Goal: Task Accomplishment & Management: Complete application form

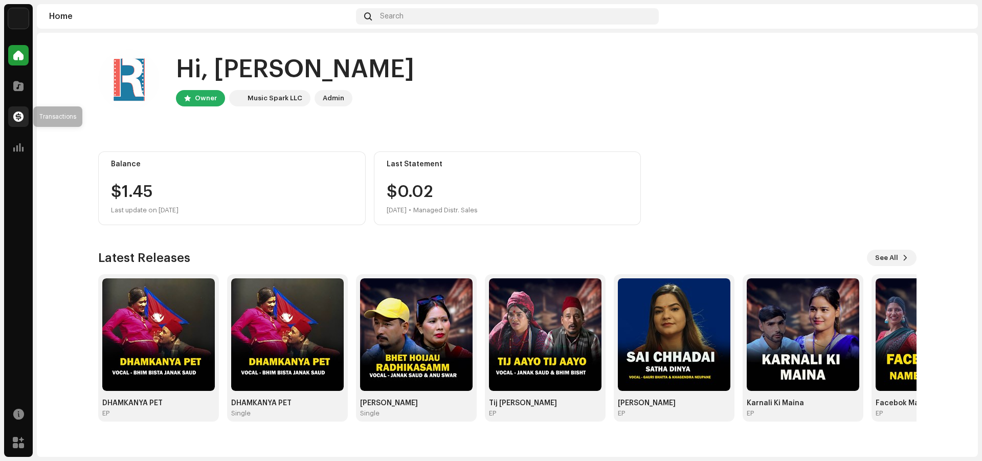
click at [19, 119] on span at bounding box center [18, 116] width 10 height 8
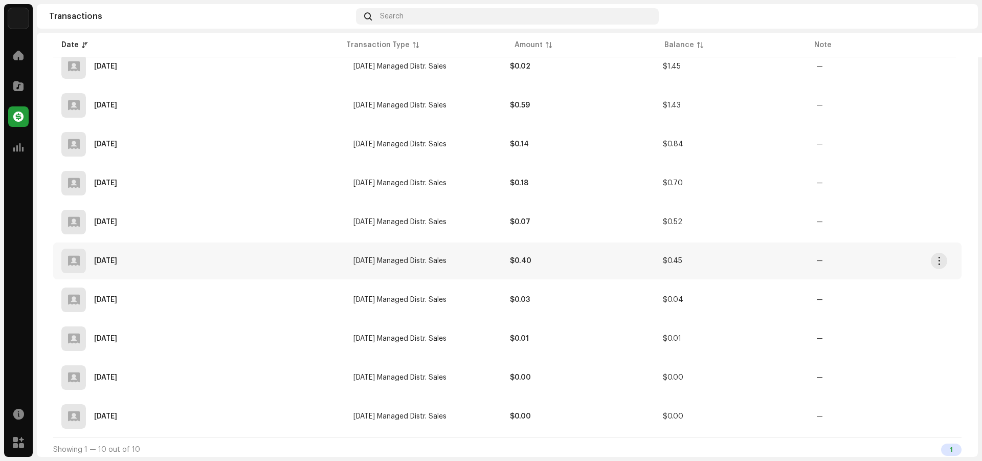
scroll to position [202, 0]
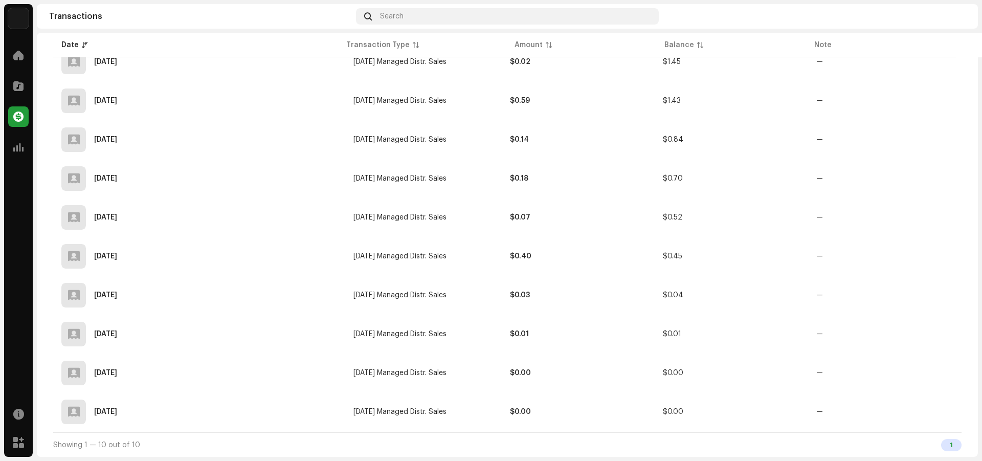
click at [21, 15] on img at bounding box center [18, 18] width 20 height 20
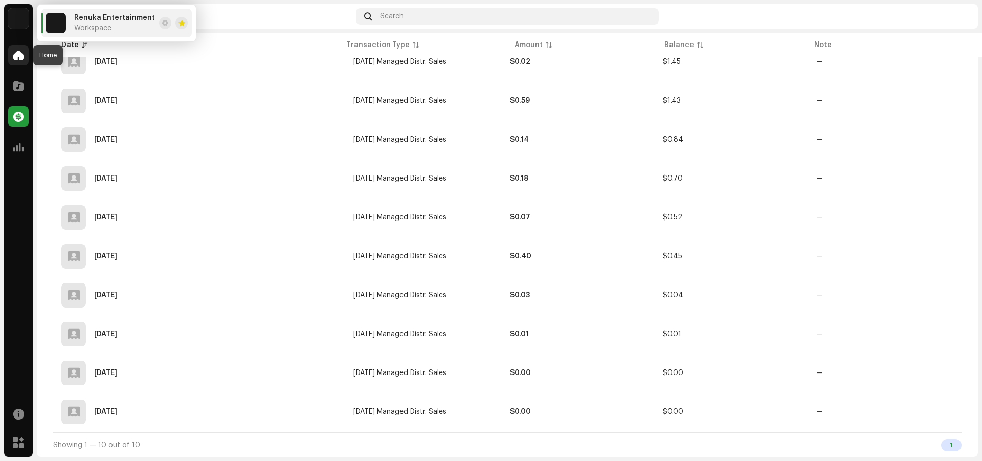
click at [20, 54] on span at bounding box center [18, 55] width 10 height 8
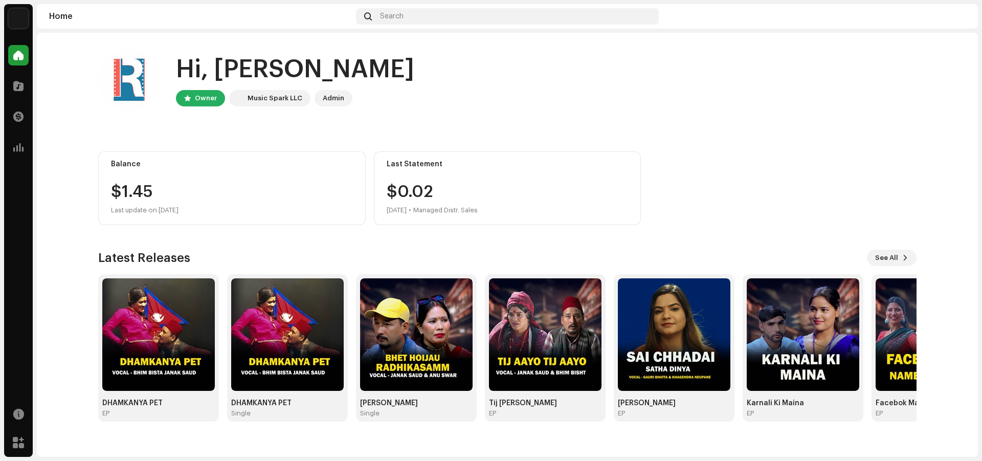
click at [61, 14] on div "Home" at bounding box center [200, 16] width 303 height 8
click at [21, 51] on span at bounding box center [18, 55] width 10 height 8
click at [16, 16] on img at bounding box center [18, 18] width 20 height 20
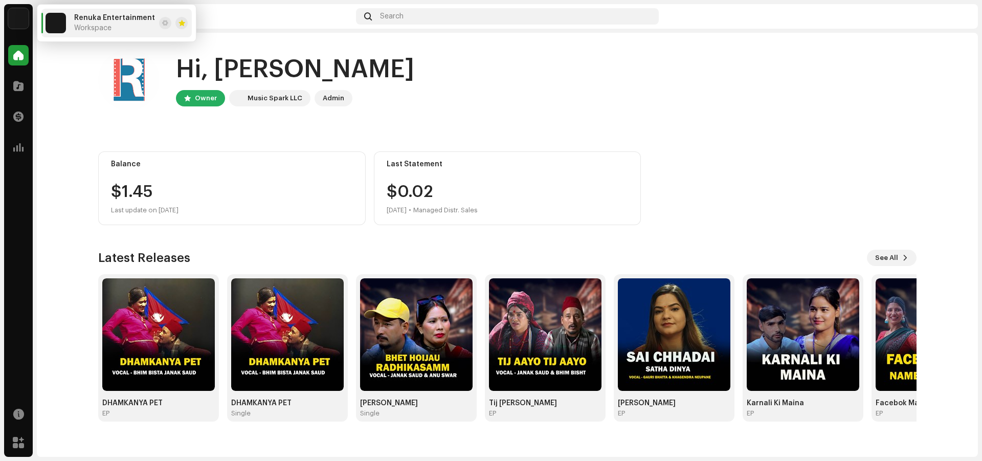
click at [16, 16] on img at bounding box center [18, 18] width 20 height 20
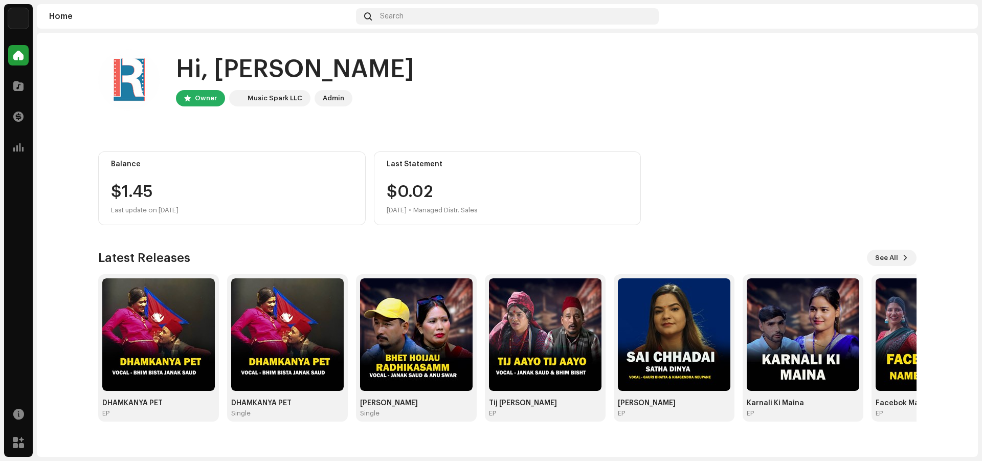
click at [18, 16] on img at bounding box center [18, 18] width 20 height 20
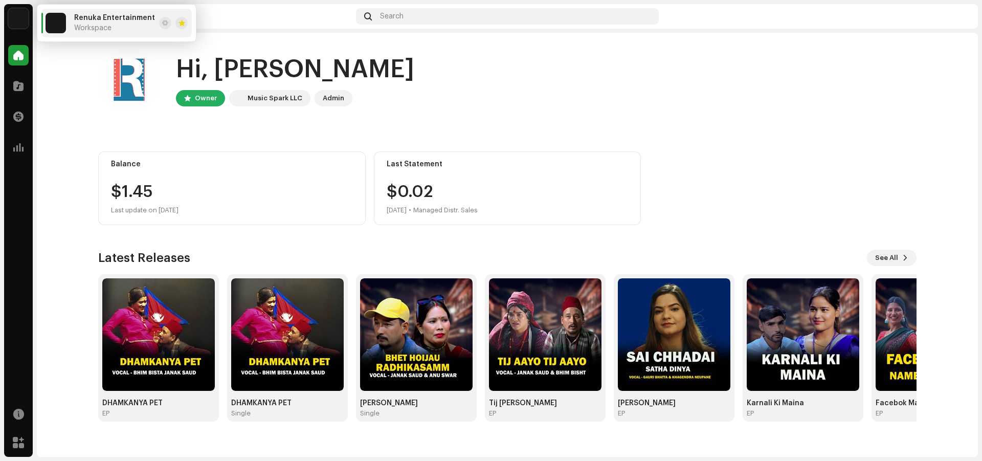
click at [59, 17] on img at bounding box center [55, 23] width 20 height 20
click at [132, 17] on span "Renuka Entertainment" at bounding box center [114, 18] width 81 height 8
click at [20, 84] on span at bounding box center [18, 86] width 10 height 8
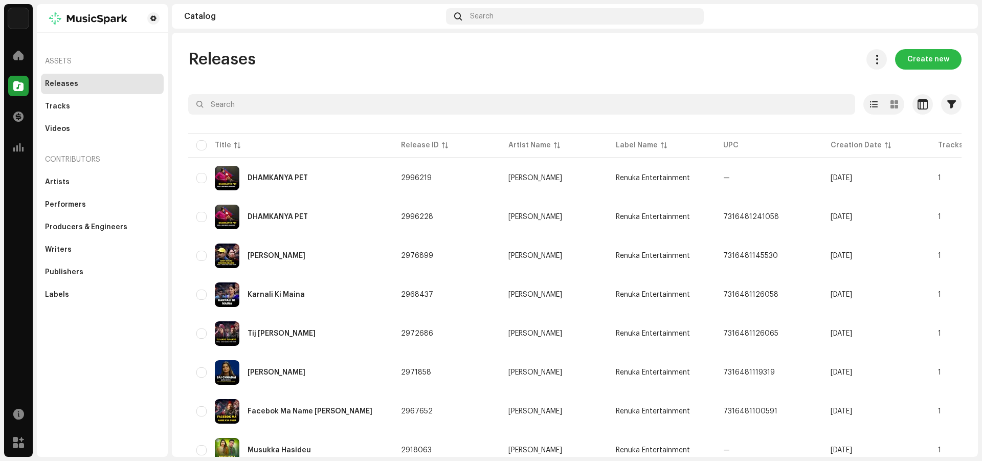
click at [929, 60] on span "Create new" at bounding box center [928, 59] width 42 height 20
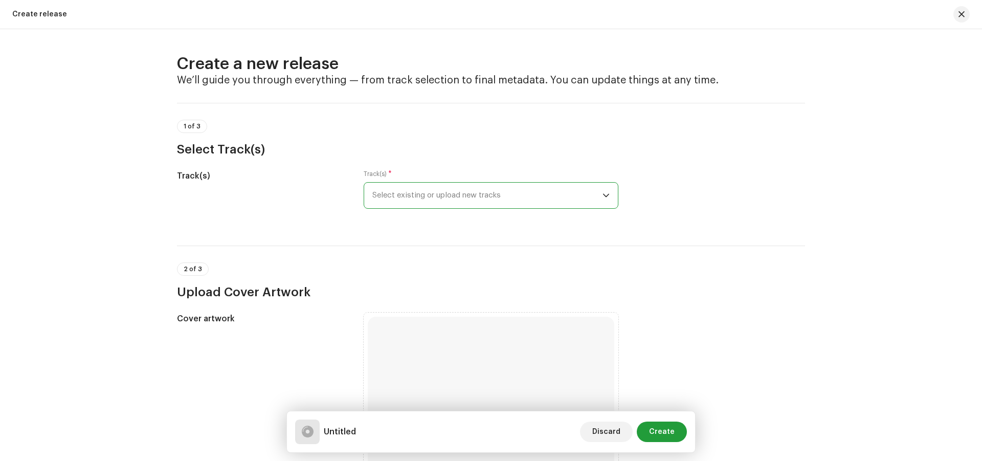
click at [436, 193] on span "Select existing or upload new tracks" at bounding box center [487, 196] width 230 height 26
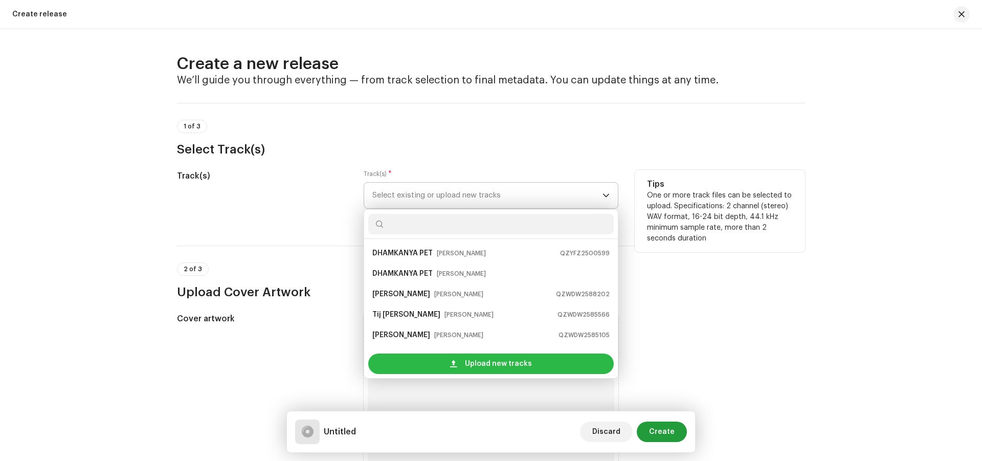
click at [508, 367] on span "Upload new tracks" at bounding box center [498, 363] width 67 height 20
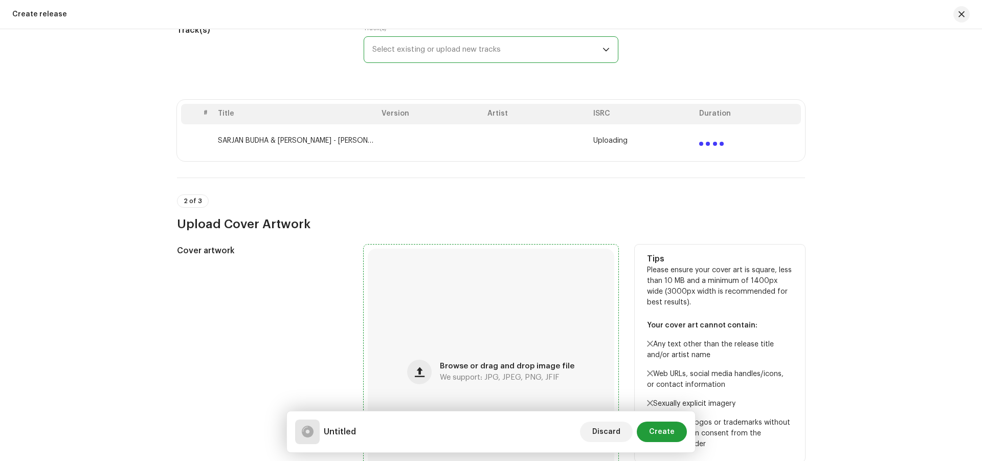
scroll to position [204, 0]
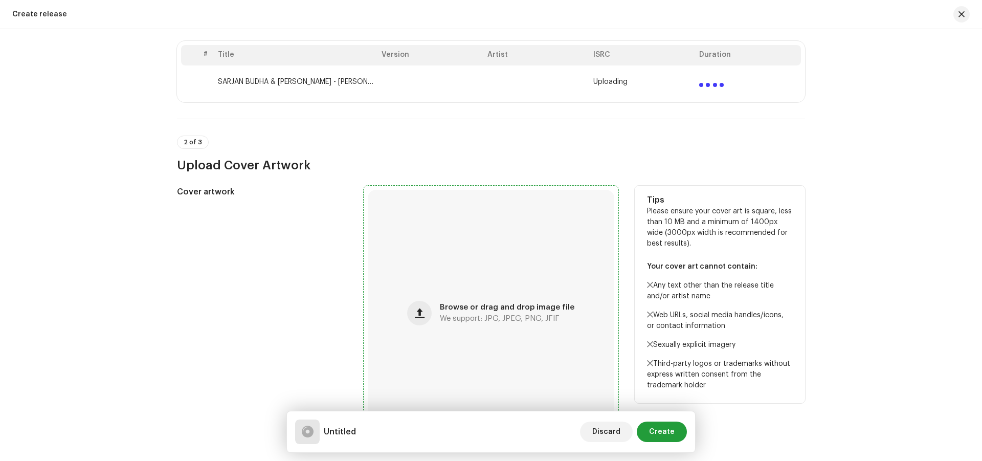
click at [461, 280] on div "Browse or drag and drop image file We support: JPG, JPEG, PNG, JFIF" at bounding box center [491, 313] width 246 height 246
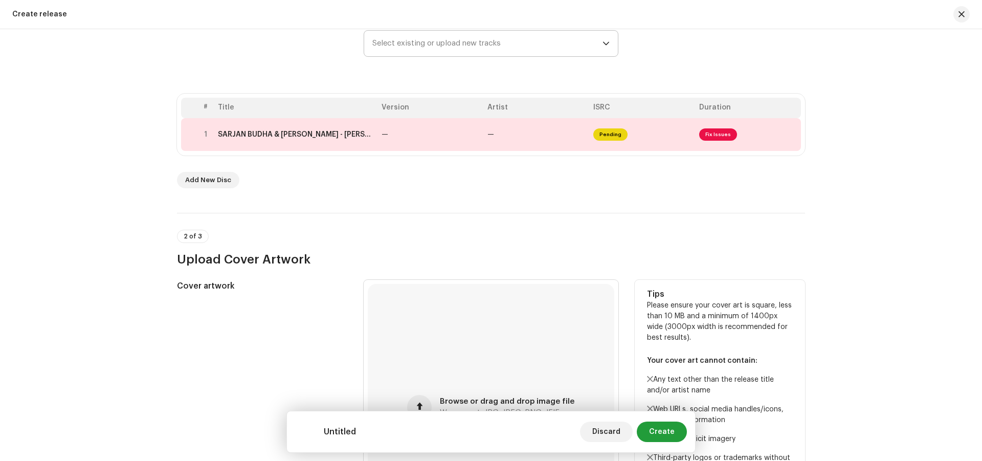
scroll to position [135, 0]
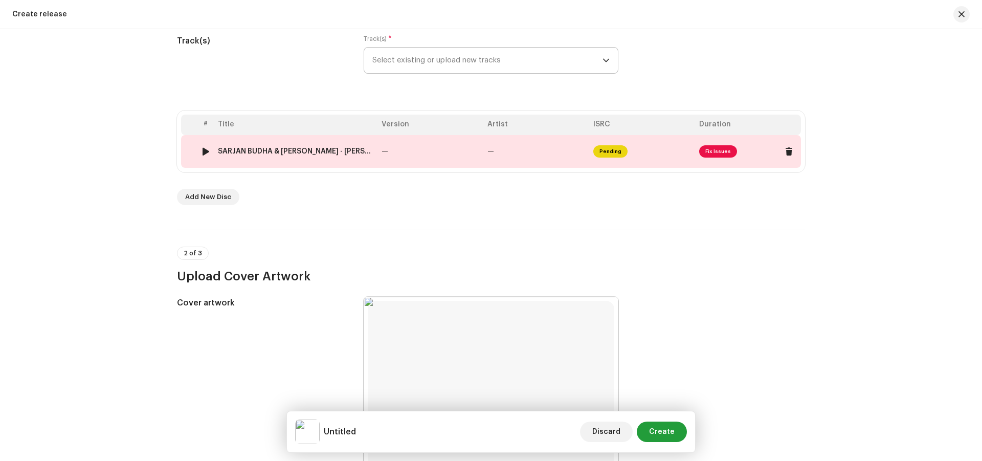
click at [659, 149] on td "Pending" at bounding box center [642, 151] width 106 height 33
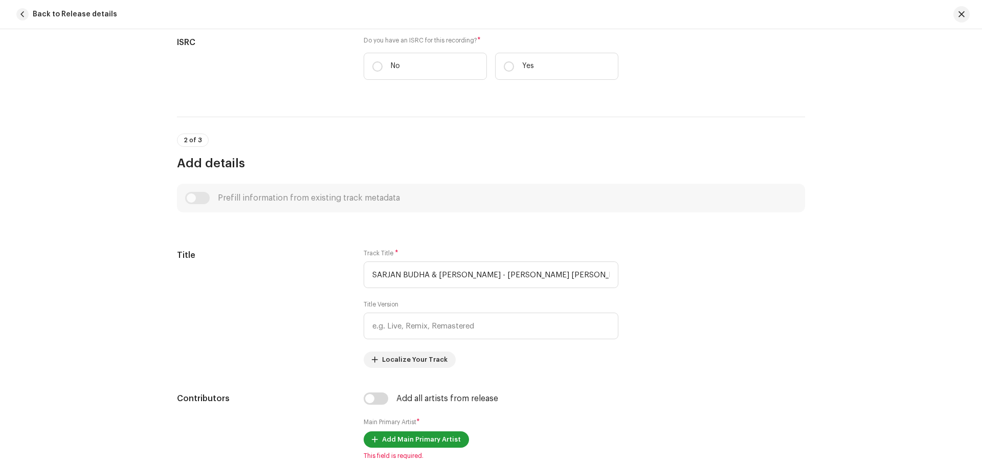
scroll to position [0, 0]
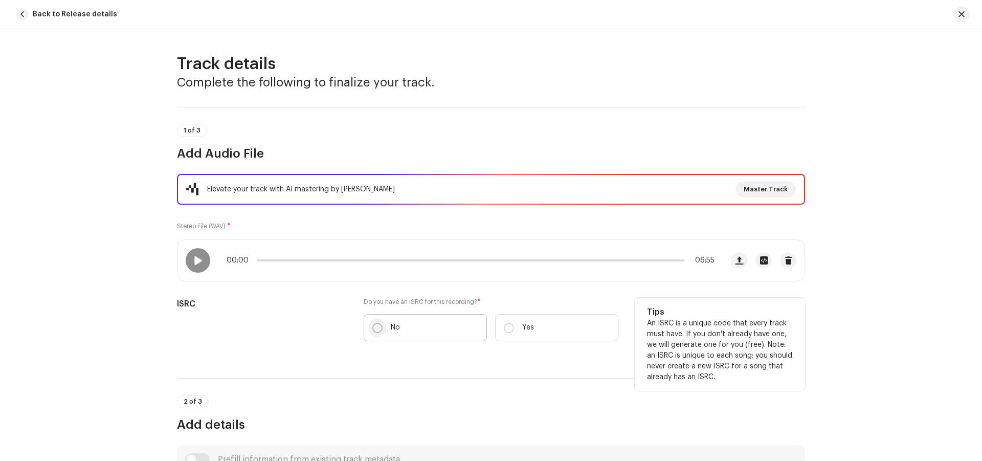
click at [373, 328] on input "No" at bounding box center [377, 328] width 10 height 10
radio input "true"
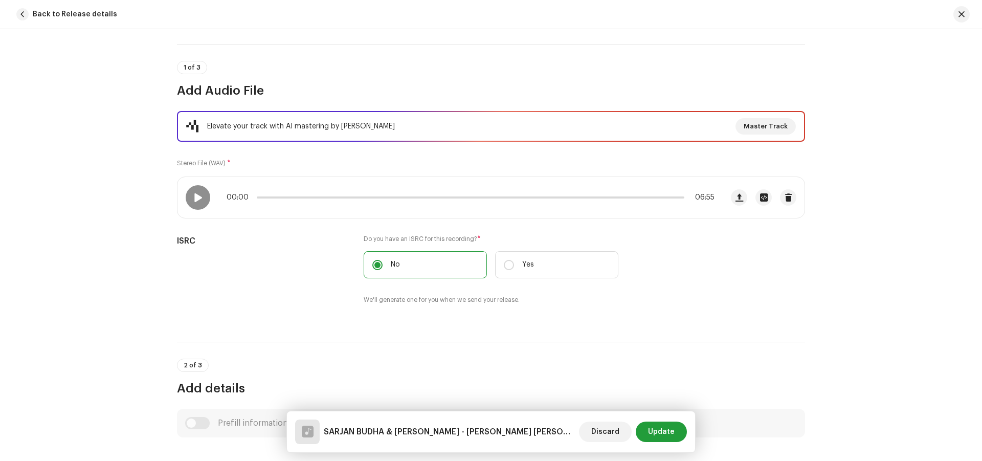
scroll to position [204, 0]
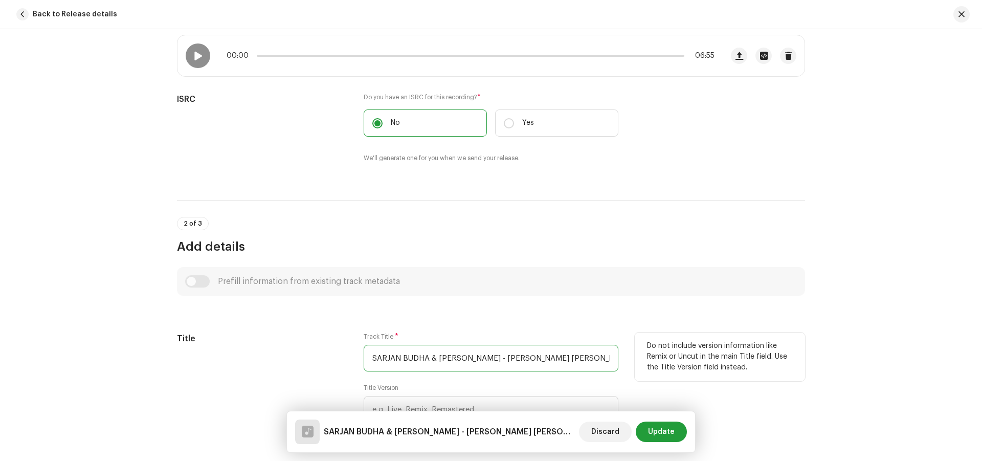
drag, startPoint x: 495, startPoint y: 361, endPoint x: 365, endPoint y: 356, distance: 130.5
click at [365, 356] on input "SARJAN BUDHA & [PERSON_NAME] - [PERSON_NAME] [PERSON_NAME].wav" at bounding box center [490, 358] width 255 height 27
click at [379, 363] on input "[PERSON_NAME] [PERSON_NAME].wav" at bounding box center [490, 358] width 255 height 27
drag, startPoint x: 455, startPoint y: 359, endPoint x: 504, endPoint y: 359, distance: 49.1
click at [504, 359] on input "KAA CHHAI MERI SUWA.wav" at bounding box center [490, 358] width 255 height 27
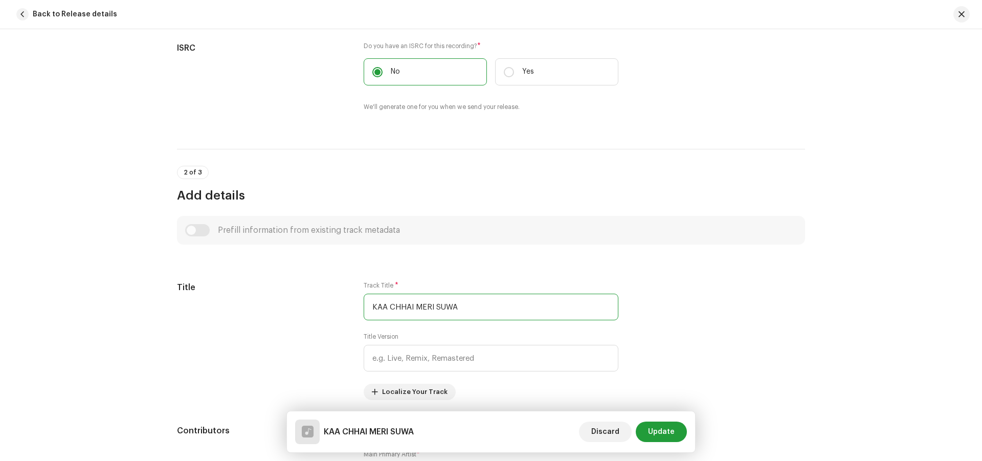
scroll to position [460, 0]
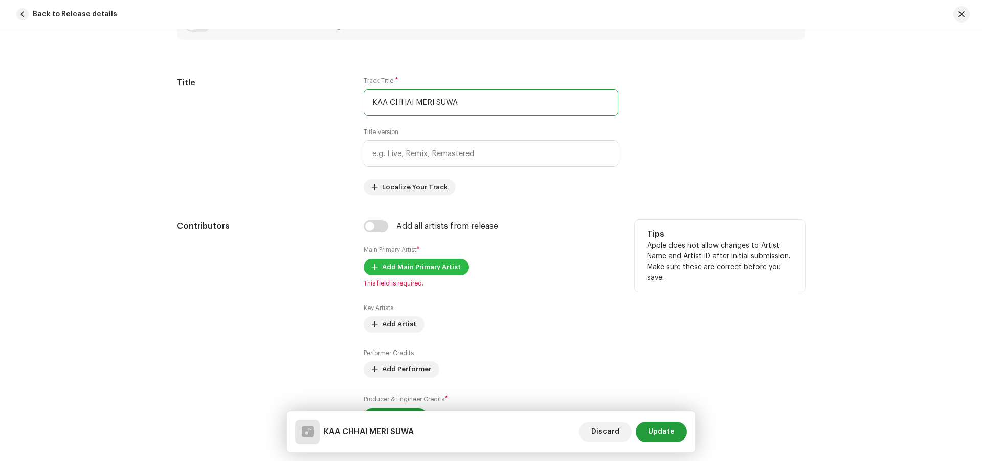
type input "KAA CHHAI MERI SUWA"
click at [406, 265] on span "Add Main Primary Artist" at bounding box center [421, 267] width 79 height 20
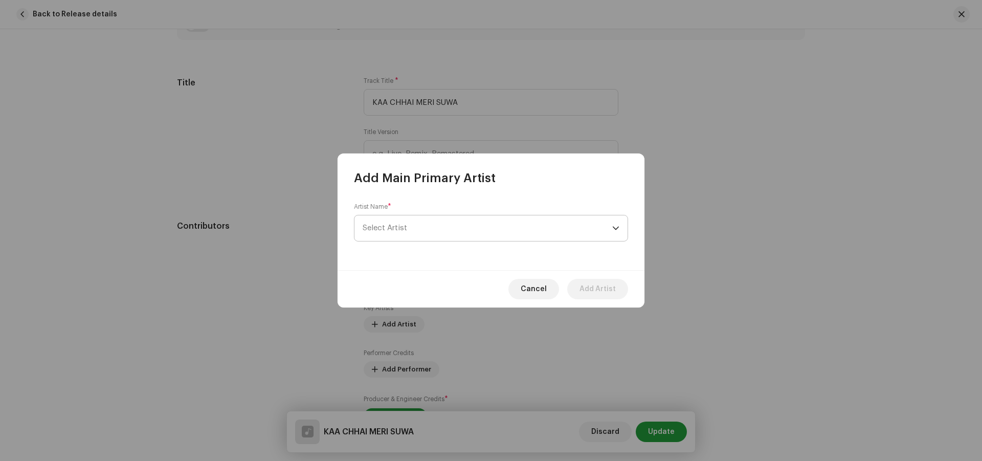
click at [406, 222] on span "Select Artist" at bounding box center [486, 228] width 249 height 26
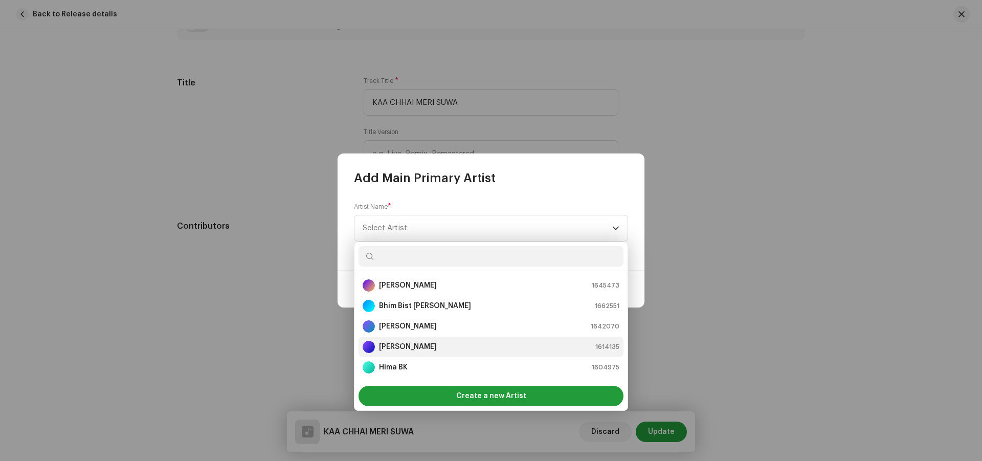
click at [412, 347] on strong "[PERSON_NAME]" at bounding box center [408, 347] width 58 height 10
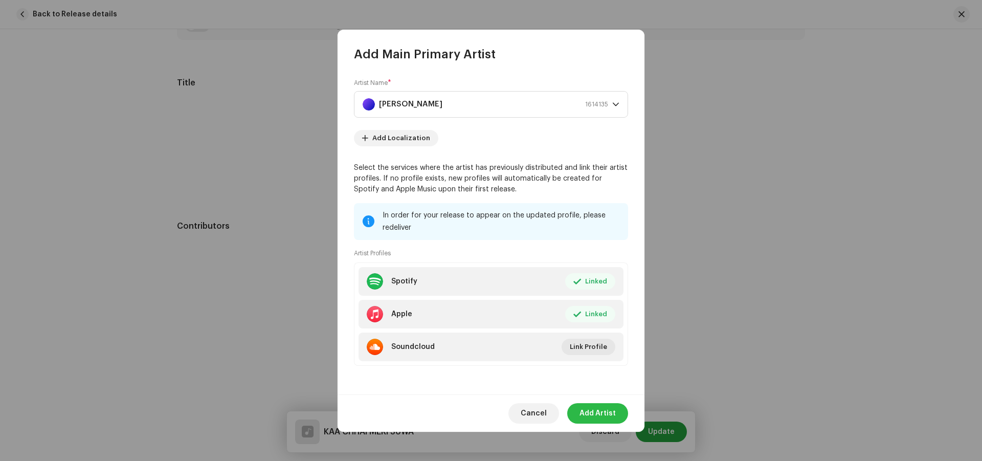
click at [597, 411] on span "Add Artist" at bounding box center [597, 413] width 36 height 20
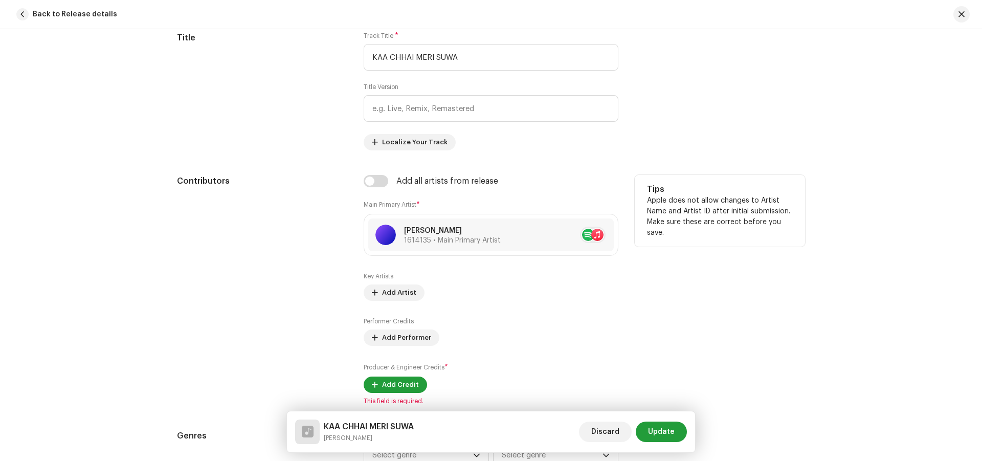
scroll to position [562, 0]
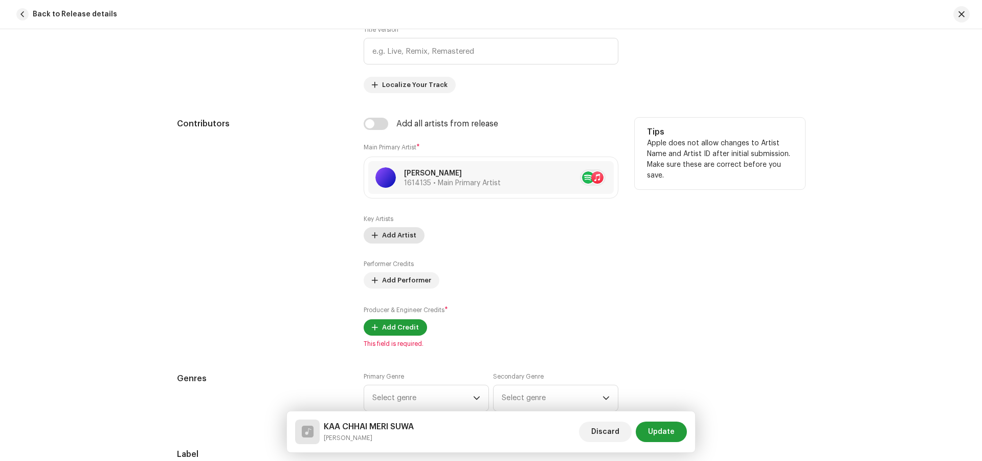
click at [403, 234] on span "Add Artist" at bounding box center [399, 235] width 34 height 20
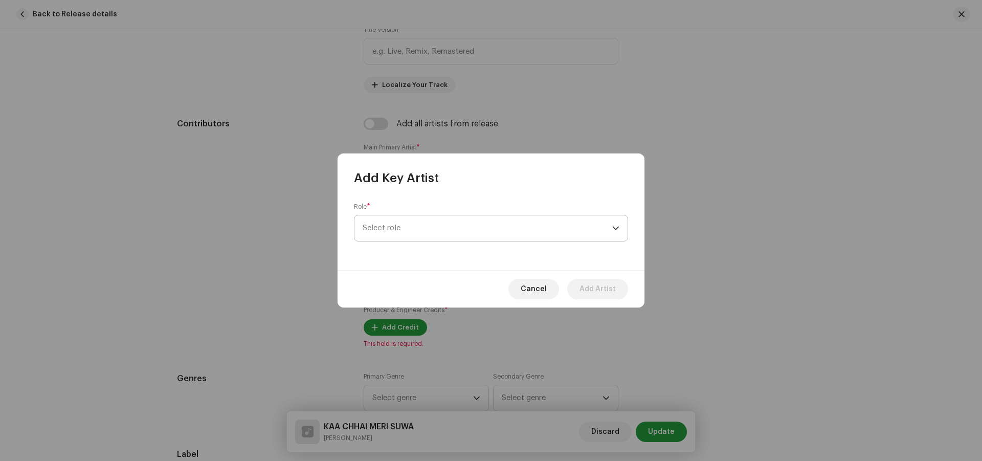
click at [411, 230] on span "Select role" at bounding box center [486, 228] width 249 height 26
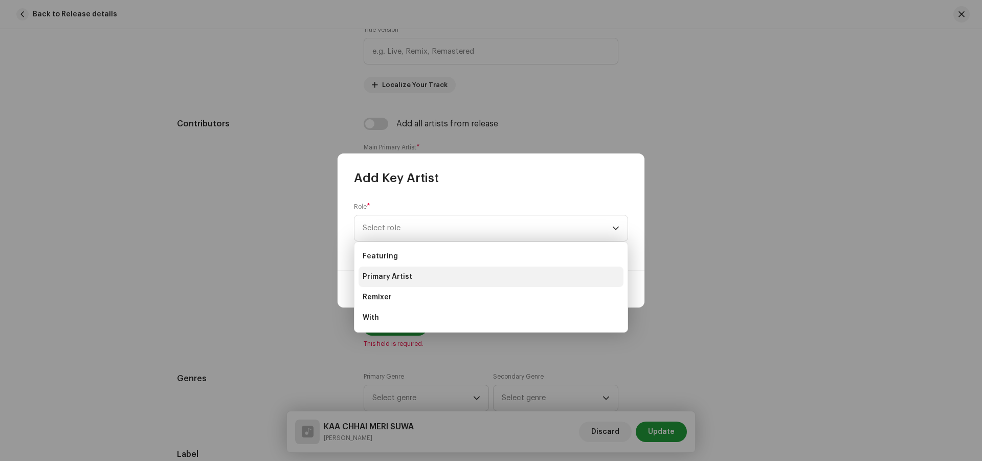
click at [400, 274] on span "Primary Artist" at bounding box center [387, 276] width 50 height 10
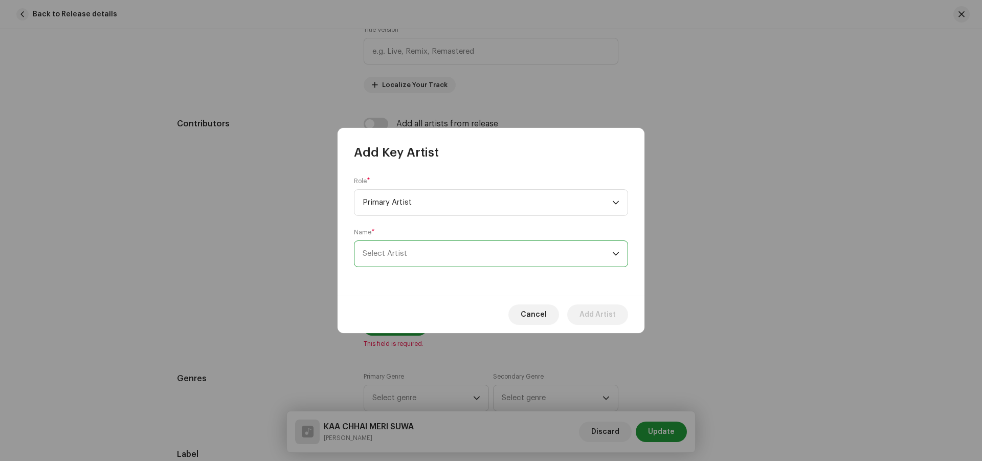
click at [403, 256] on span "Select Artist" at bounding box center [384, 253] width 44 height 8
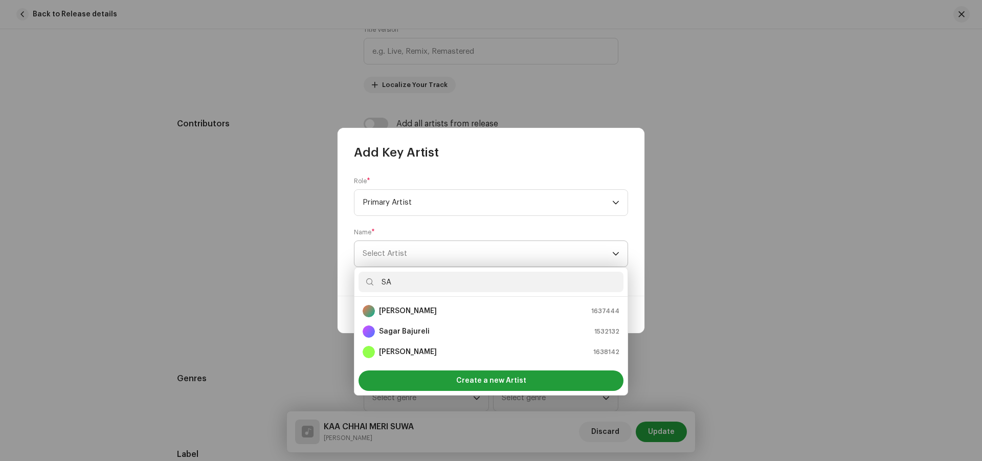
type input "S"
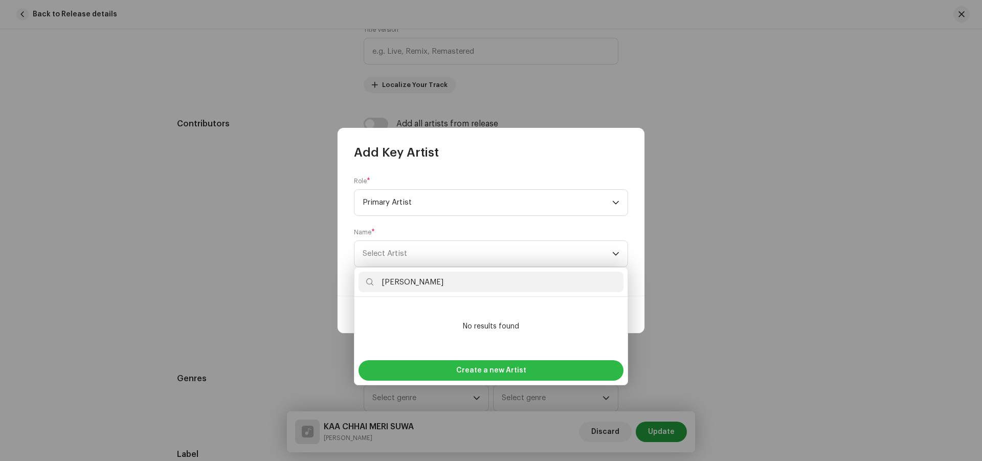
type input "[PERSON_NAME]"
click at [517, 373] on span "Create a new Artist" at bounding box center [491, 370] width 70 height 20
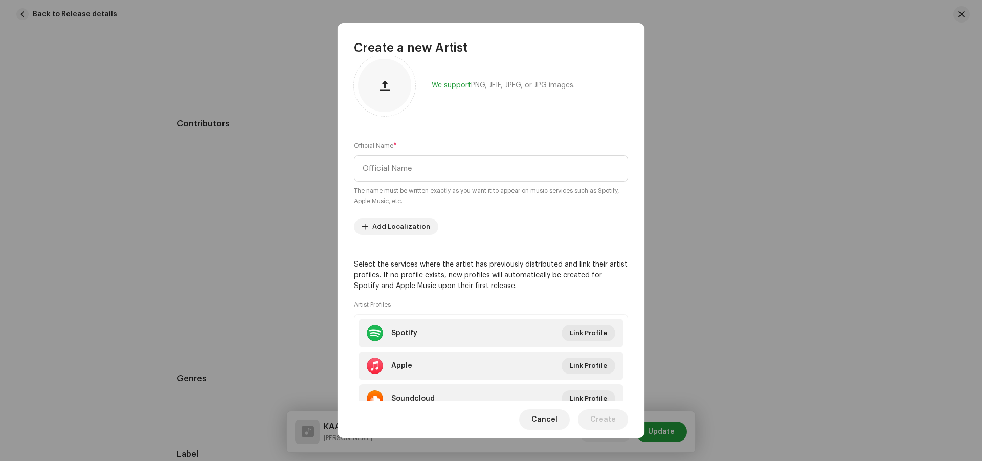
scroll to position [0, 0]
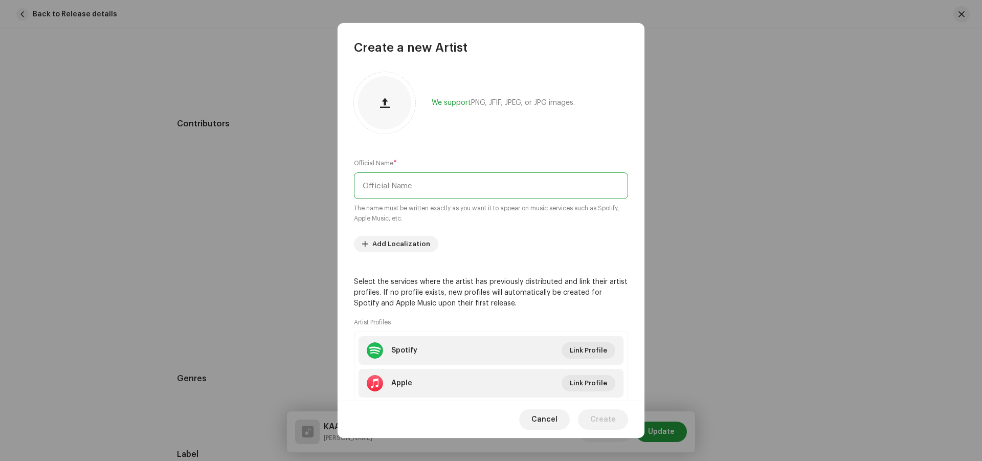
click at [426, 184] on input "text" at bounding box center [491, 185] width 274 height 27
type input "[PERSON_NAME]"
click at [546, 424] on span "Cancel" at bounding box center [544, 419] width 26 height 20
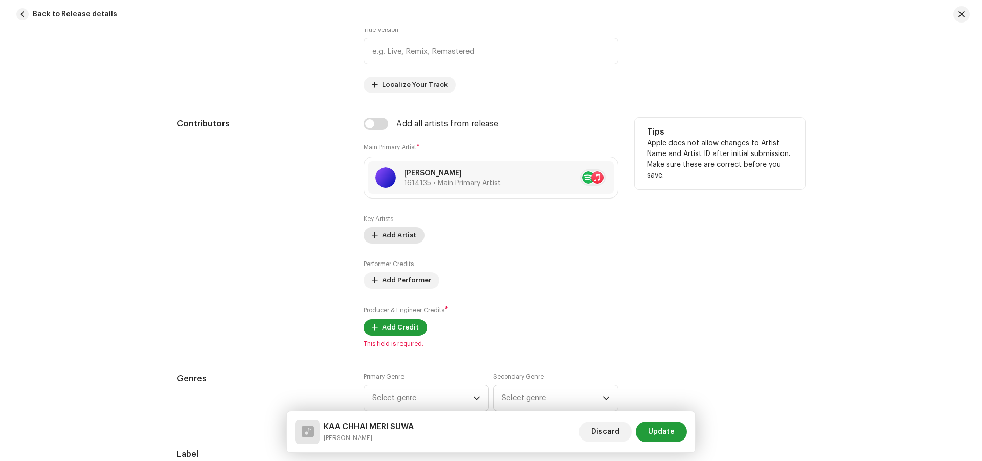
click at [399, 235] on span "Add Artist" at bounding box center [399, 235] width 34 height 20
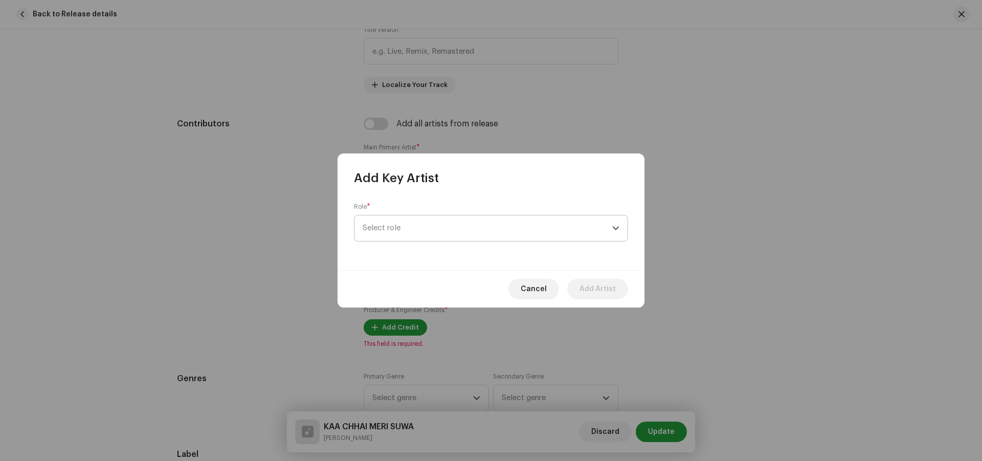
click at [405, 224] on span "Select role" at bounding box center [486, 228] width 249 height 26
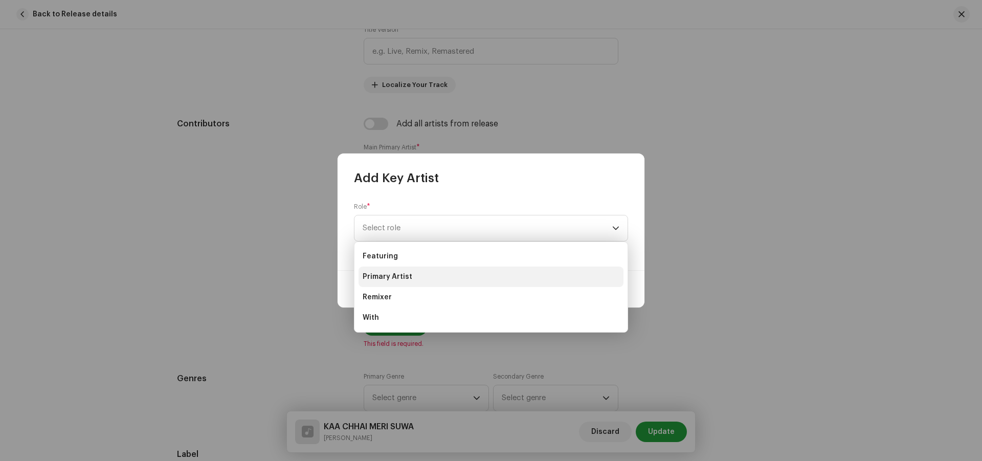
click at [404, 273] on span "Primary Artist" at bounding box center [387, 276] width 50 height 10
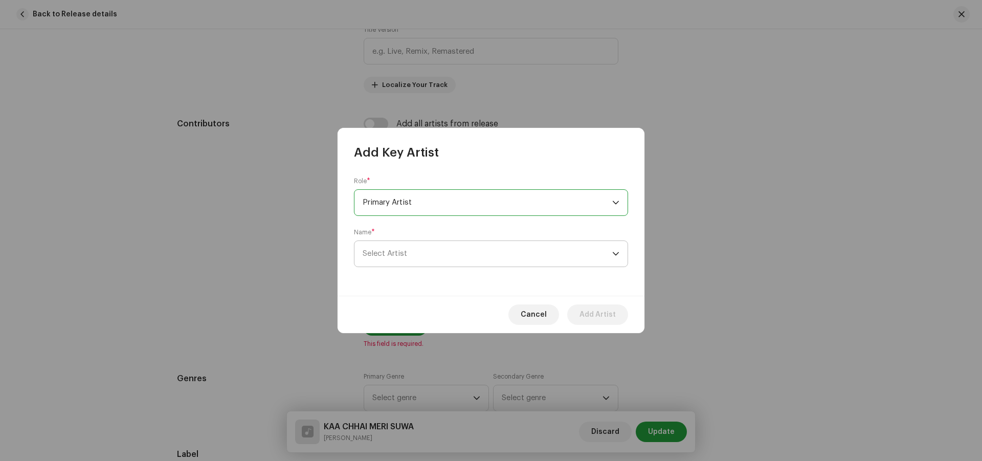
click at [407, 252] on span "Select Artist" at bounding box center [486, 254] width 249 height 26
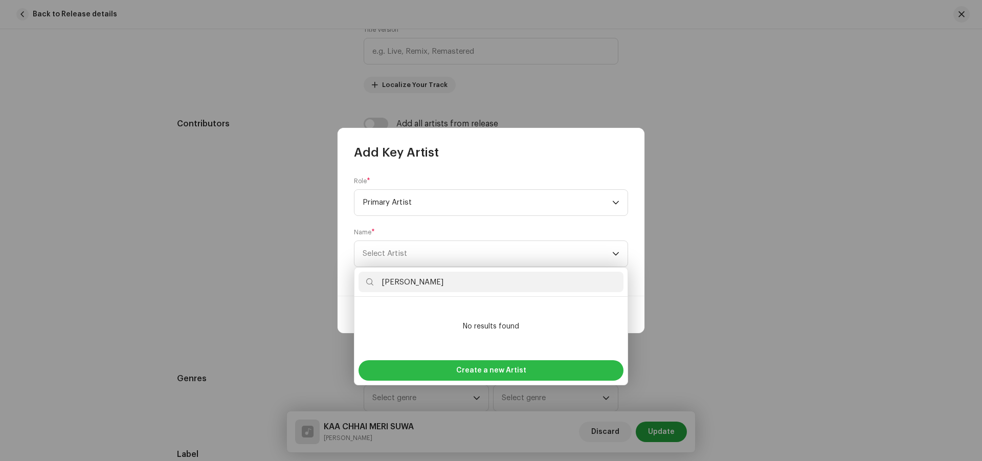
type input "[PERSON_NAME]"
click at [473, 369] on span "Create a new Artist" at bounding box center [491, 370] width 70 height 20
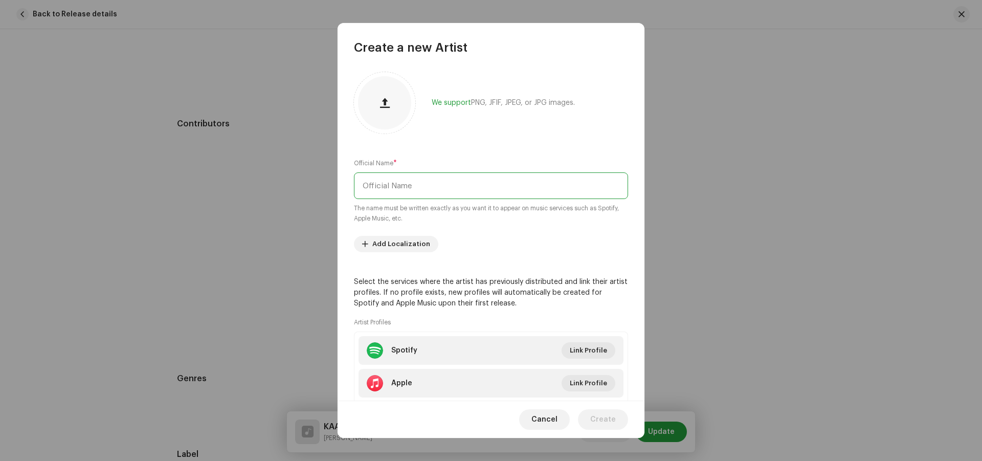
click at [402, 184] on input "text" at bounding box center [491, 185] width 274 height 27
type input "[PERSON_NAME]"
click at [599, 418] on span "Create" at bounding box center [603, 419] width 26 height 20
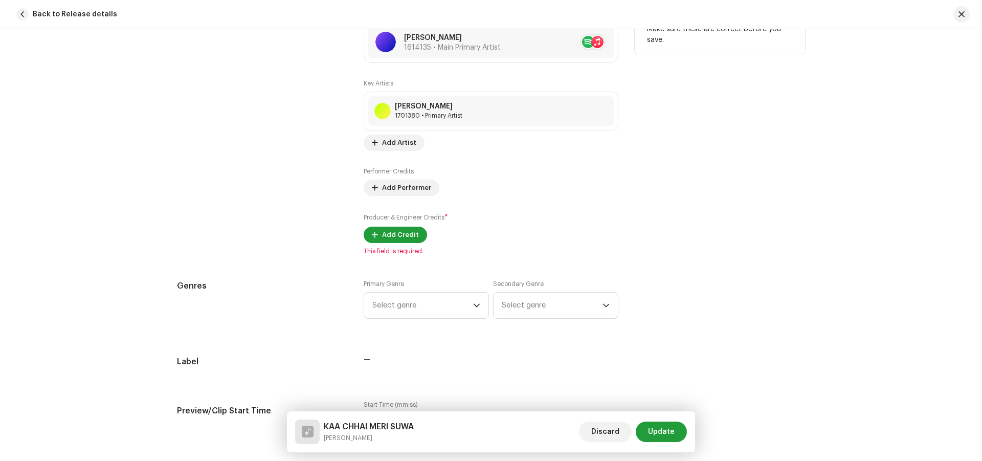
scroll to position [716, 0]
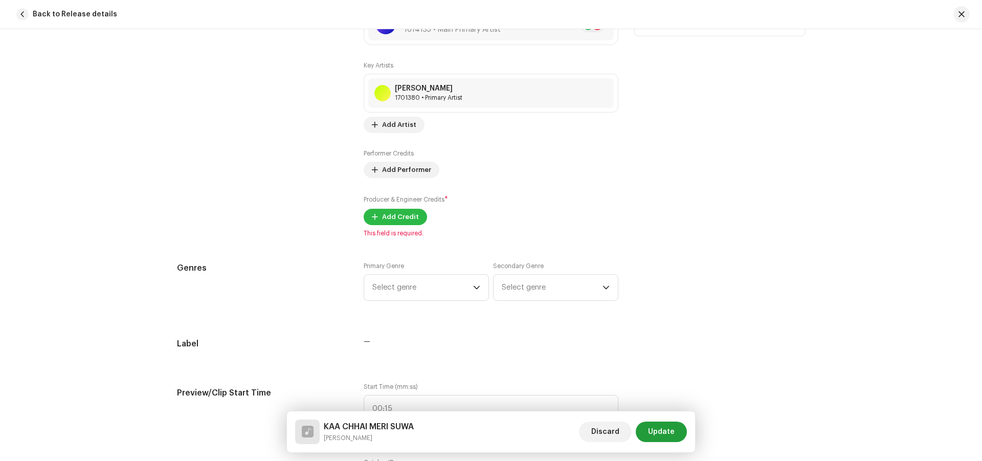
click at [398, 216] on span "Add Credit" at bounding box center [400, 217] width 37 height 20
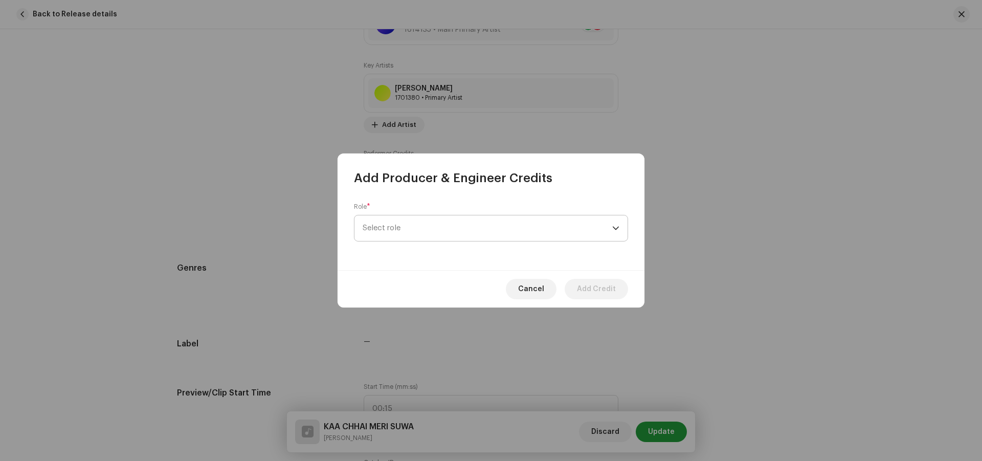
click at [398, 222] on span "Select role" at bounding box center [486, 228] width 249 height 26
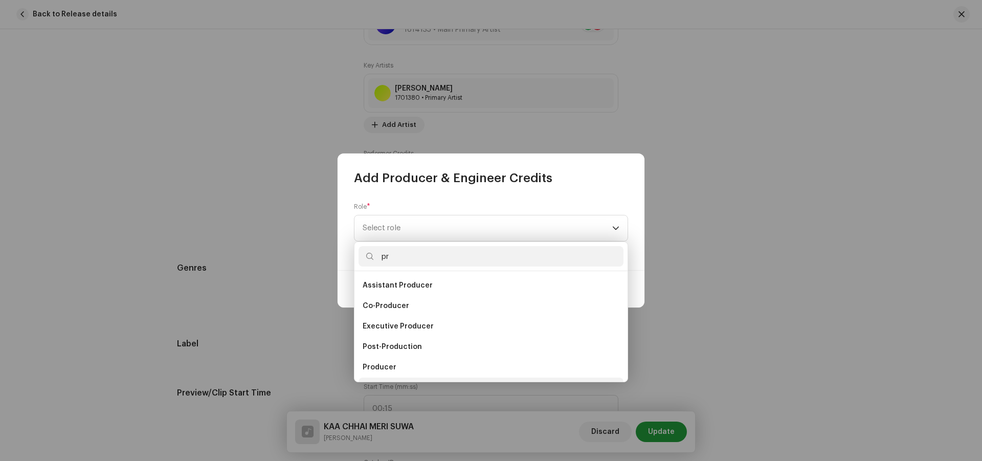
scroll to position [16, 0]
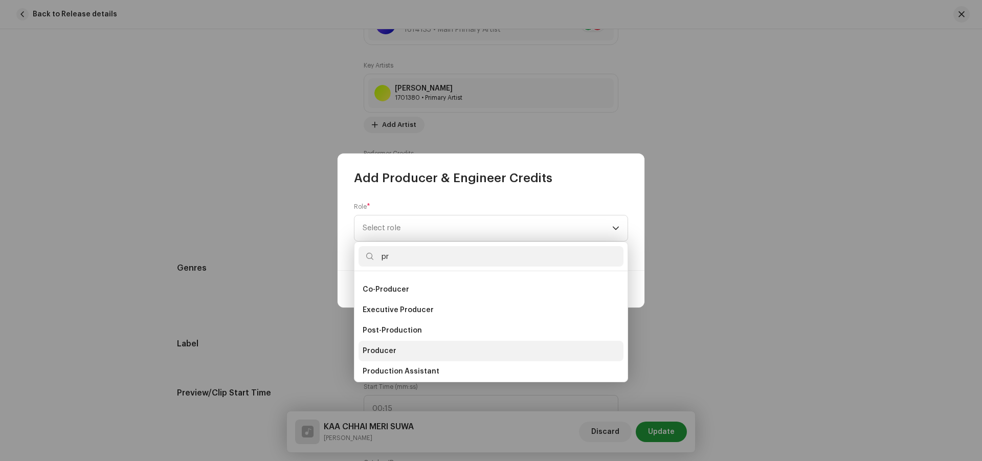
type input "pr"
click at [378, 347] on span "Producer" at bounding box center [379, 351] width 34 height 10
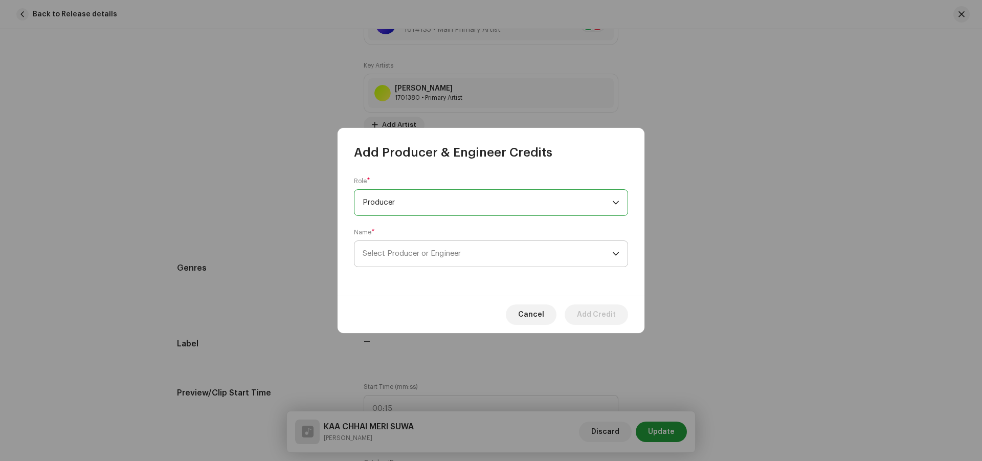
click at [414, 247] on span "Select Producer or Engineer" at bounding box center [486, 254] width 249 height 26
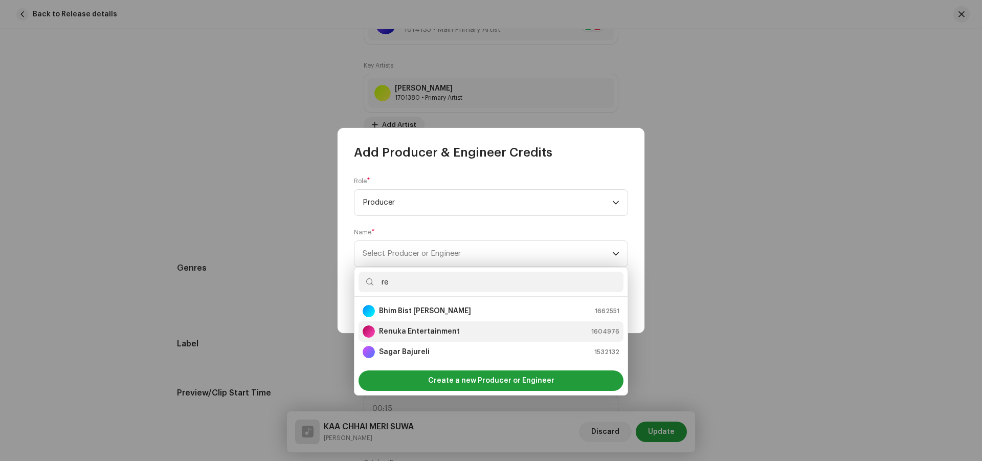
type input "re"
click at [423, 330] on strong "Renuka Entertainment" at bounding box center [419, 331] width 81 height 10
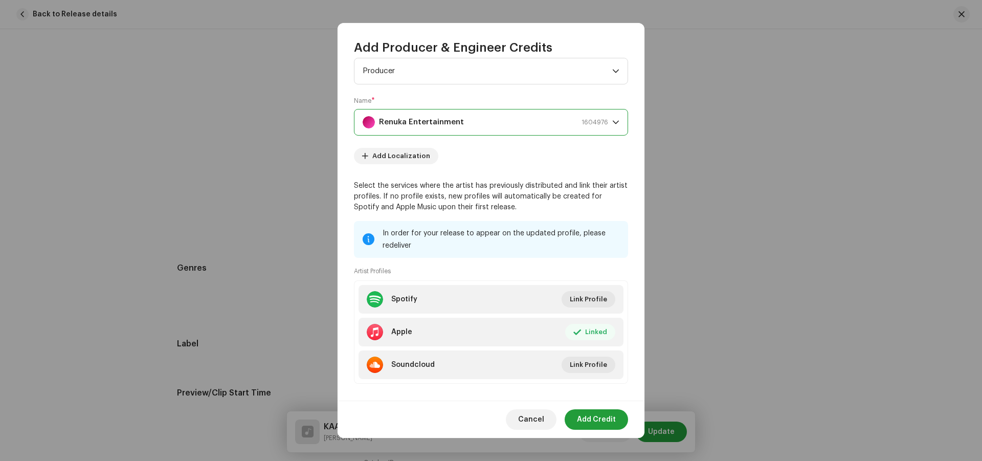
scroll to position [38, 0]
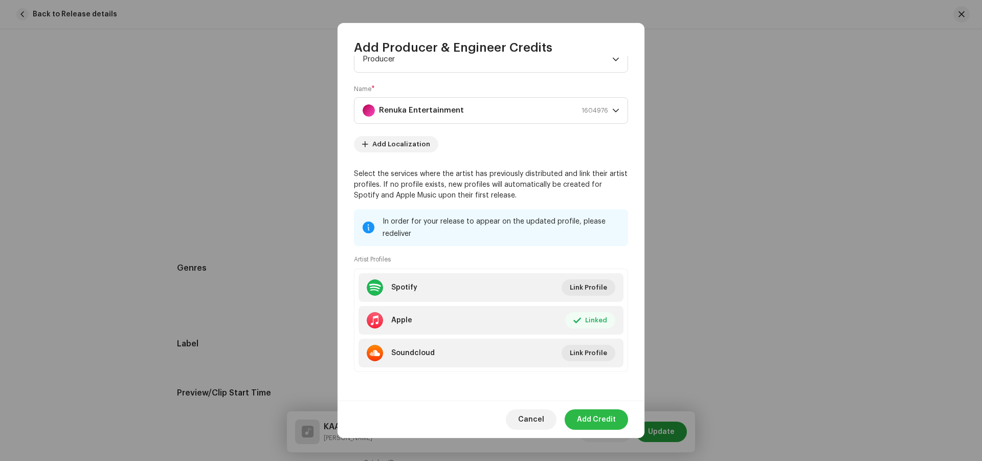
click at [596, 416] on span "Add Credit" at bounding box center [596, 419] width 39 height 20
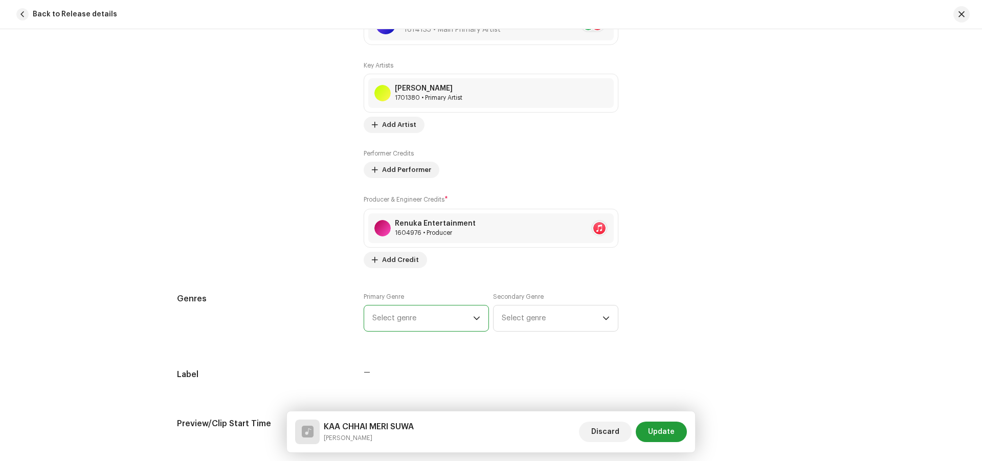
click at [427, 321] on span "Select genre" at bounding box center [422, 318] width 101 height 26
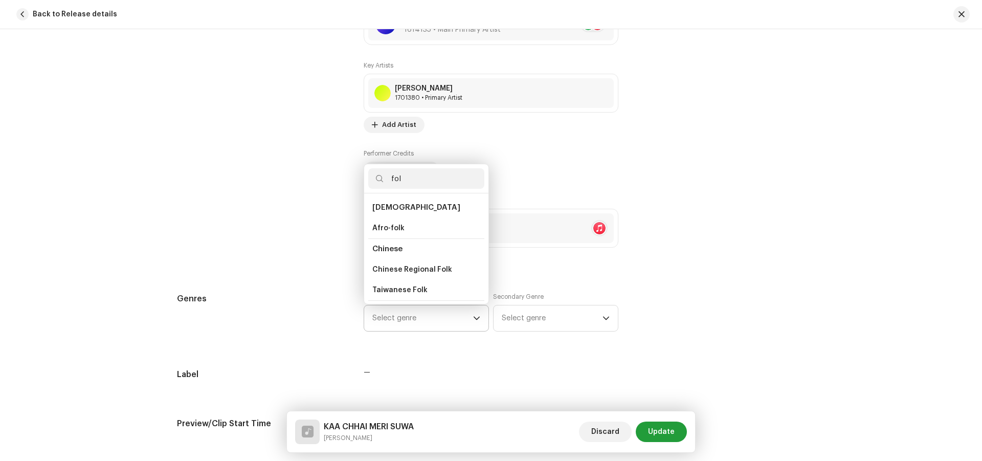
type input "folk"
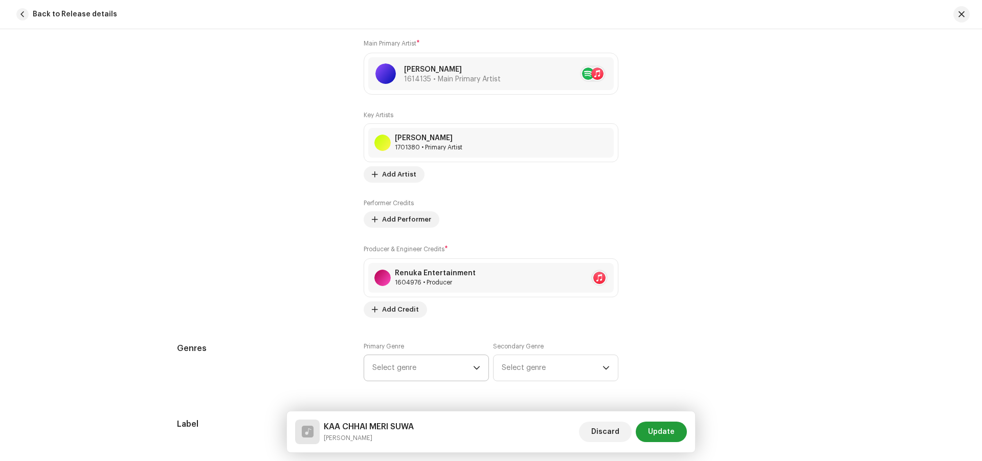
scroll to position [665, 0]
click at [420, 367] on span "Select genre" at bounding box center [422, 369] width 101 height 26
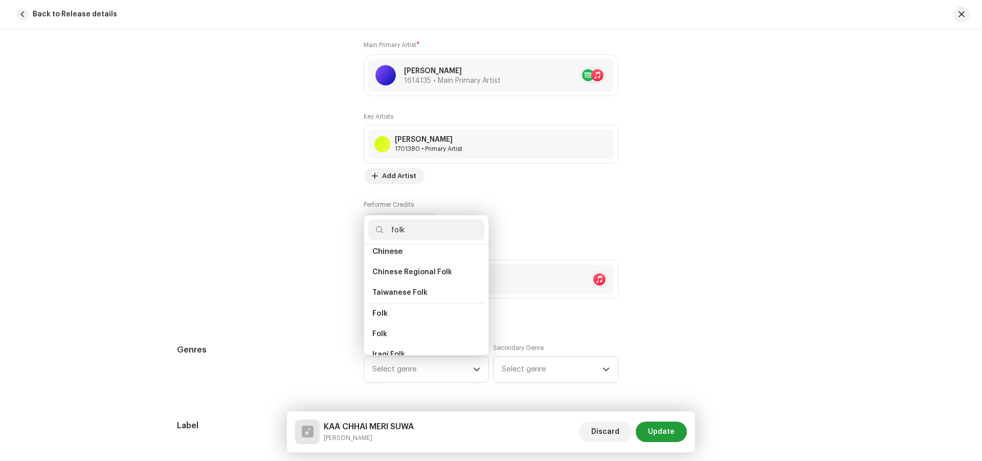
scroll to position [102, 0]
type input "folk"
click at [399, 262] on li "Folk" at bounding box center [426, 259] width 116 height 21
click at [377, 277] on span "Folk" at bounding box center [379, 280] width 15 height 10
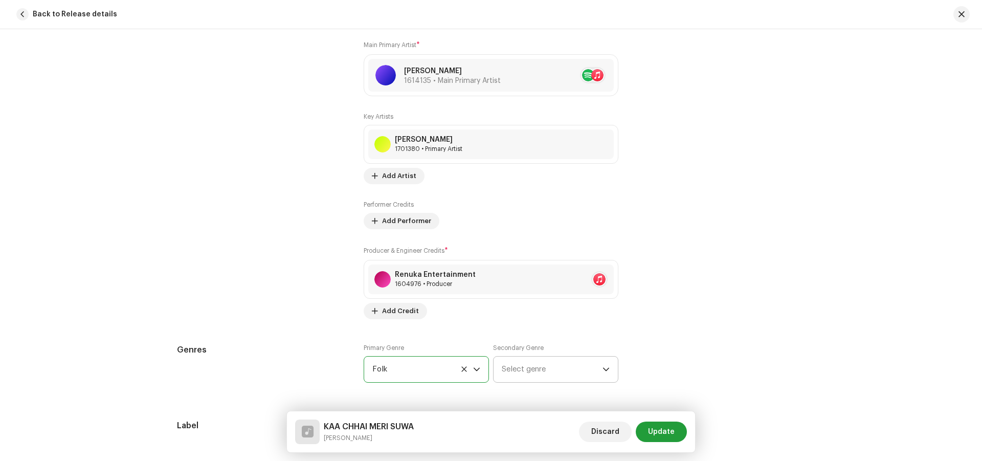
click at [519, 370] on span "Select genre" at bounding box center [552, 369] width 101 height 26
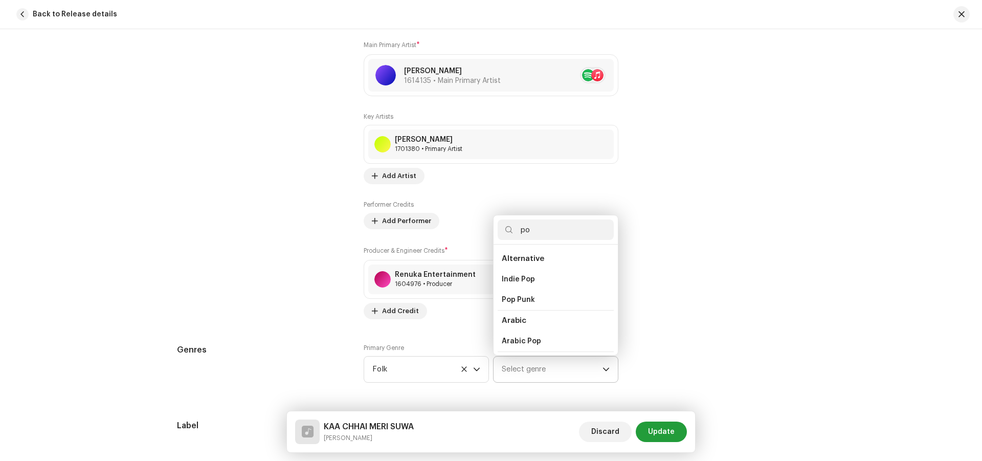
type input "pop"
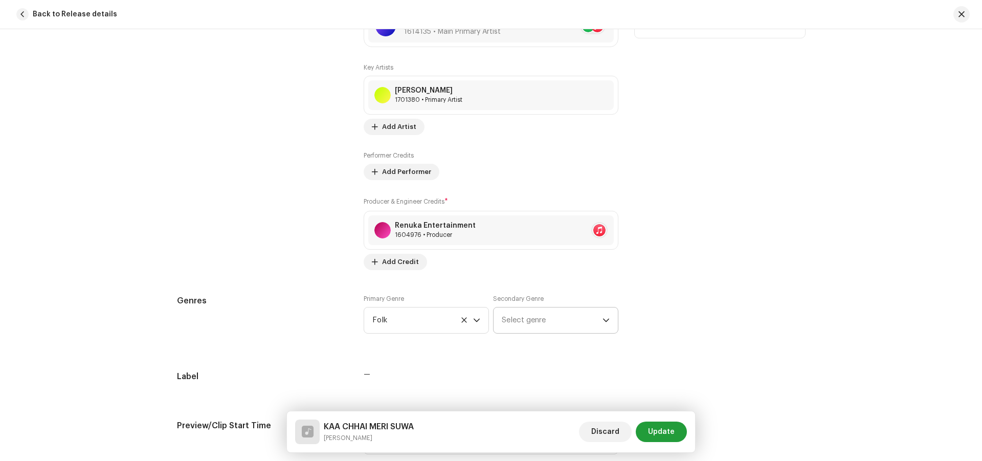
scroll to position [716, 0]
click at [544, 316] on span "Select genre" at bounding box center [552, 318] width 101 height 26
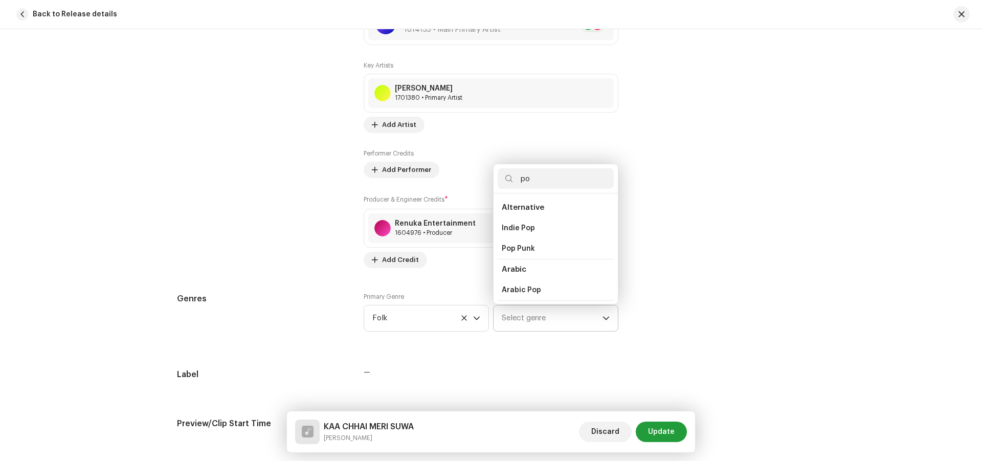
type input "pop"
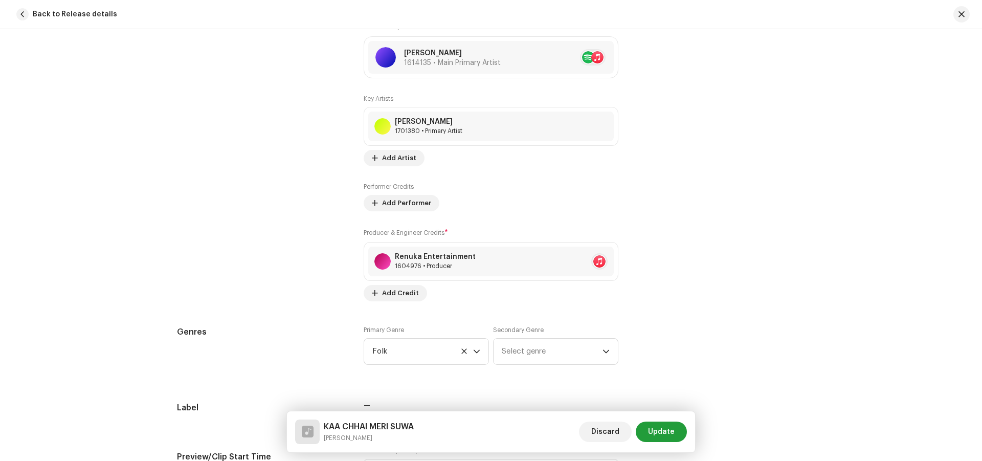
scroll to position [665, 0]
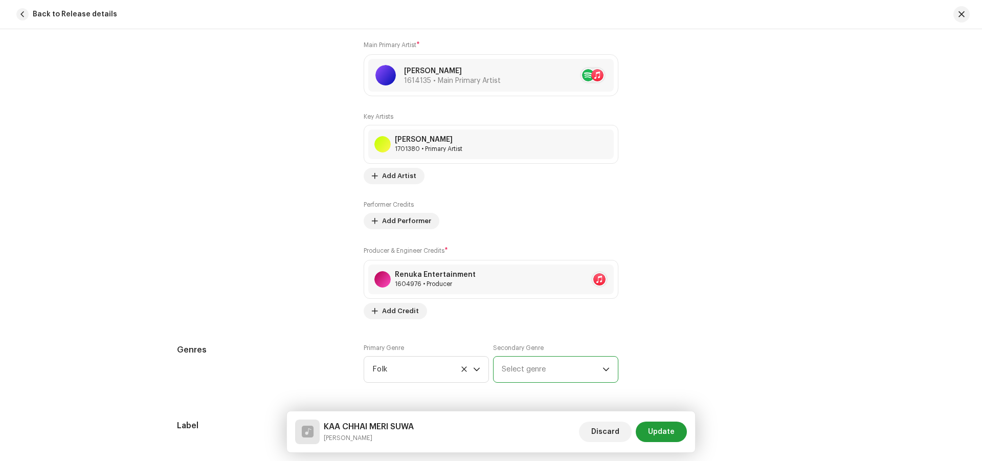
click at [529, 366] on span "Select genre" at bounding box center [552, 369] width 101 height 26
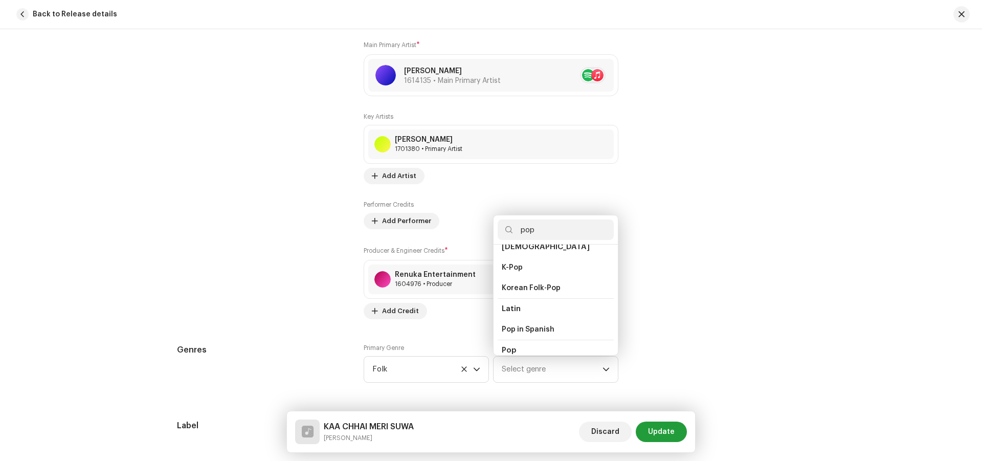
scroll to position [307, 0]
type input "pop"
click at [513, 328] on span "Pop" at bounding box center [509, 332] width 14 height 8
click at [506, 348] on span "Pop" at bounding box center [509, 353] width 14 height 10
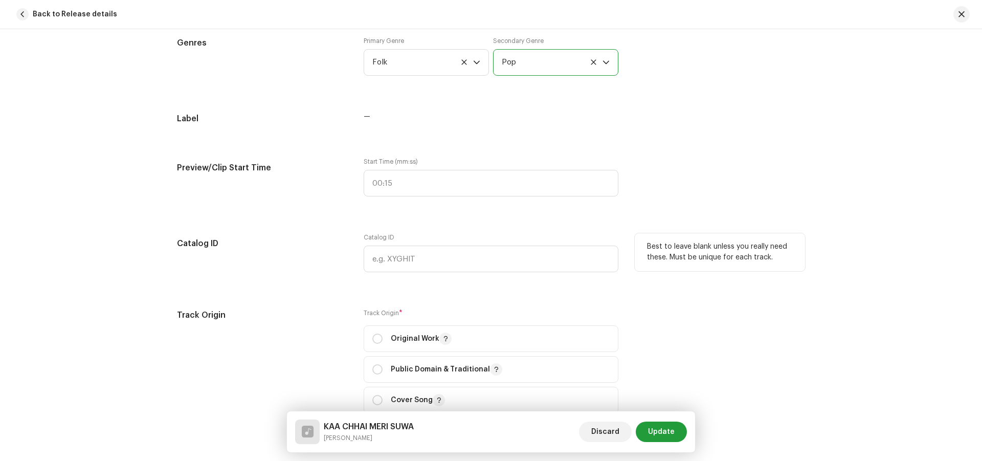
scroll to position [1022, 0]
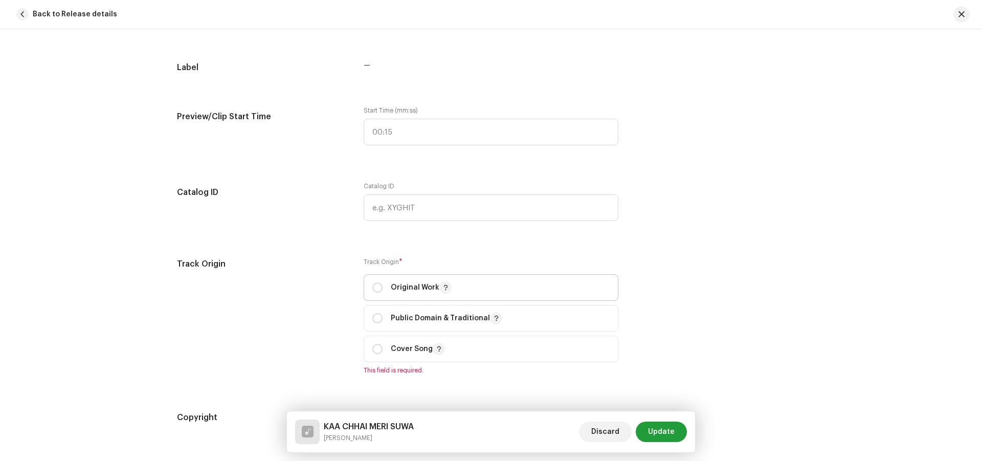
click at [369, 287] on p-togglebutton "Original Work" at bounding box center [490, 287] width 255 height 27
radio input "true"
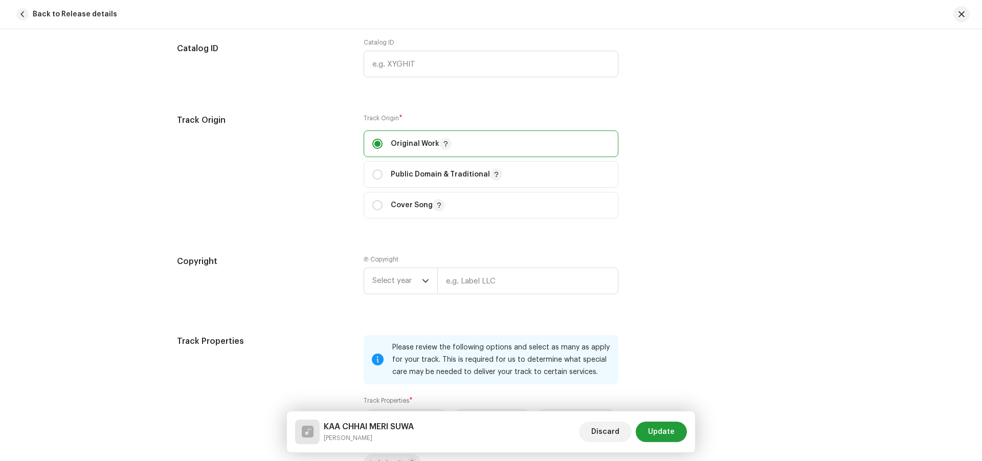
scroll to position [1176, 0]
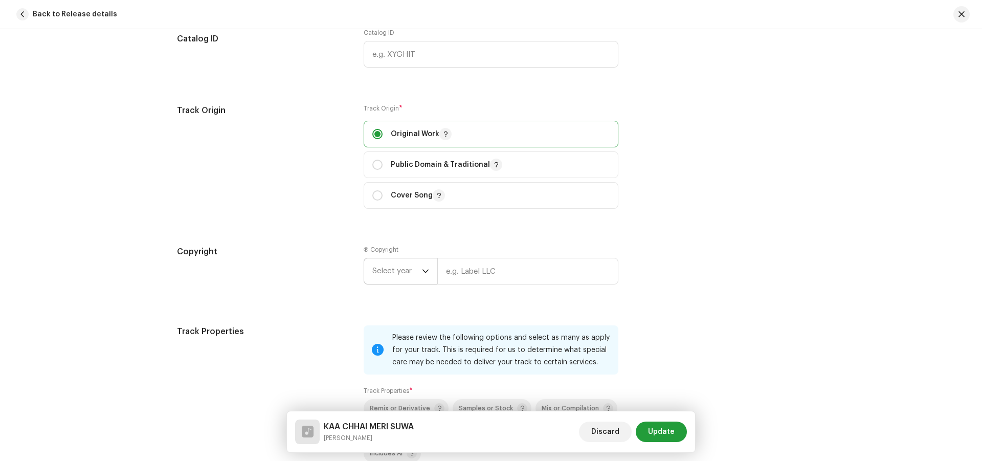
click at [422, 271] on icon "dropdown trigger" at bounding box center [425, 270] width 7 height 7
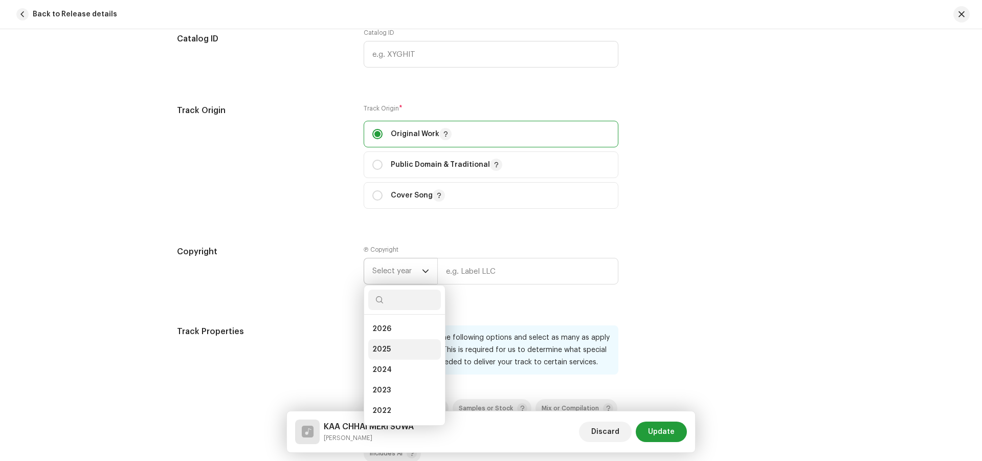
click at [379, 350] on span "2025" at bounding box center [381, 349] width 18 height 10
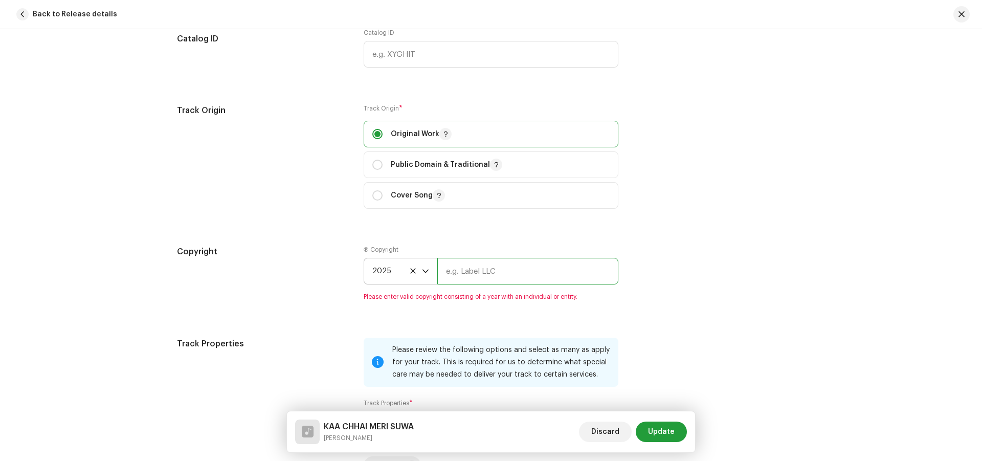
click at [452, 275] on input "text" at bounding box center [527, 271] width 181 height 27
type input "Renuka Entertainment"
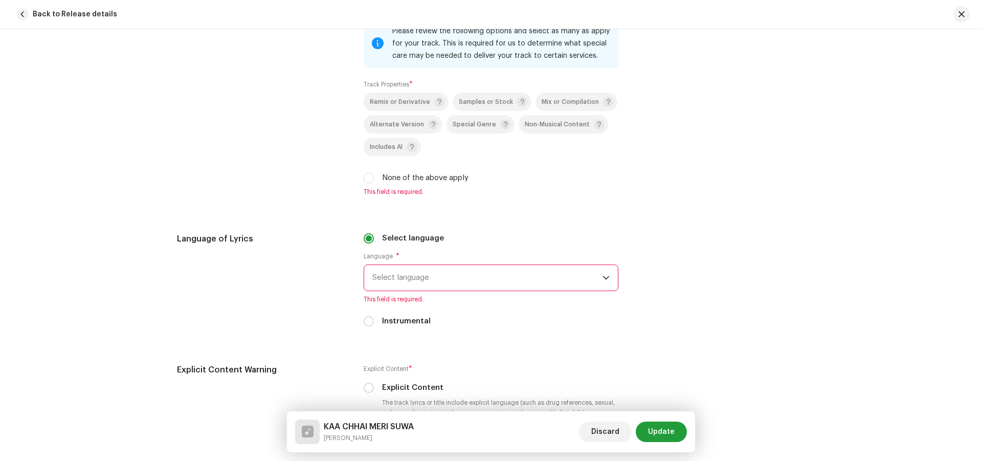
scroll to position [1483, 0]
click at [366, 176] on input "None of the above apply" at bounding box center [368, 177] width 10 height 10
checkbox input "true"
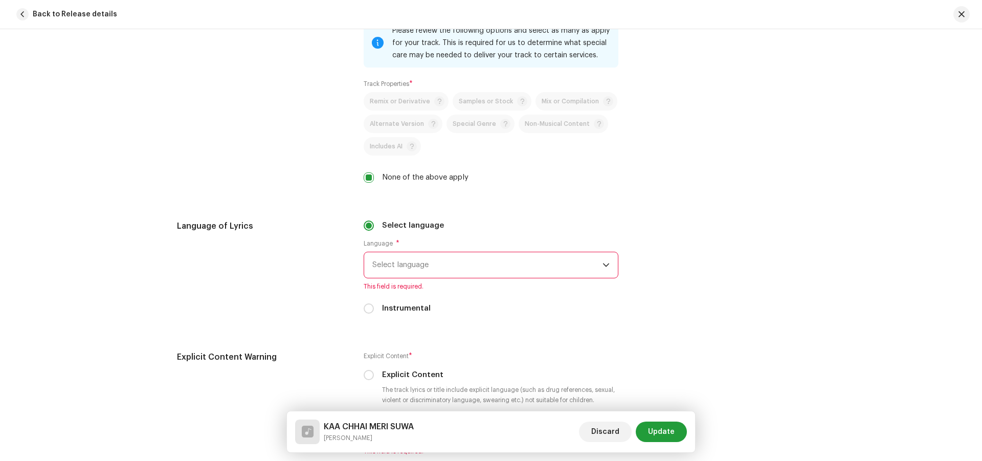
click at [390, 263] on span "Select language" at bounding box center [487, 265] width 230 height 26
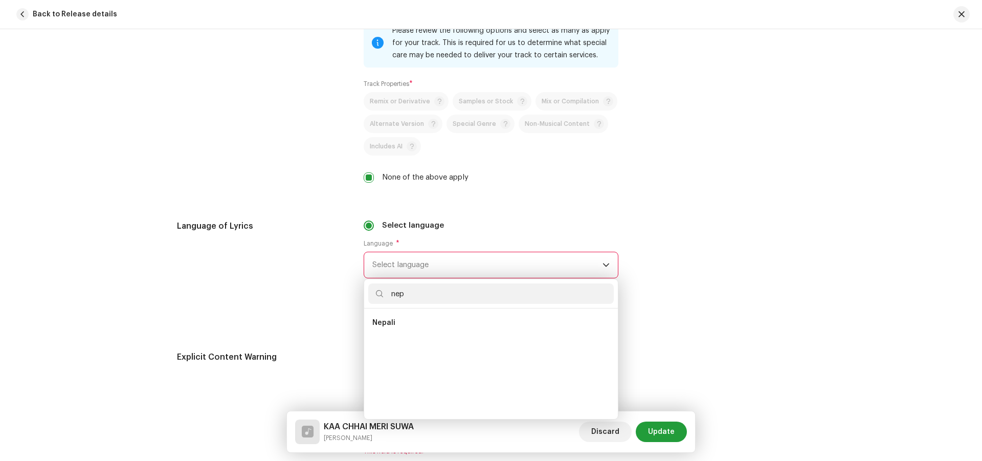
scroll to position [0, 0]
type input "nepali"
drag, startPoint x: 386, startPoint y: 319, endPoint x: 465, endPoint y: 280, distance: 88.3
click at [386, 319] on span "Nepali" at bounding box center [383, 322] width 23 height 10
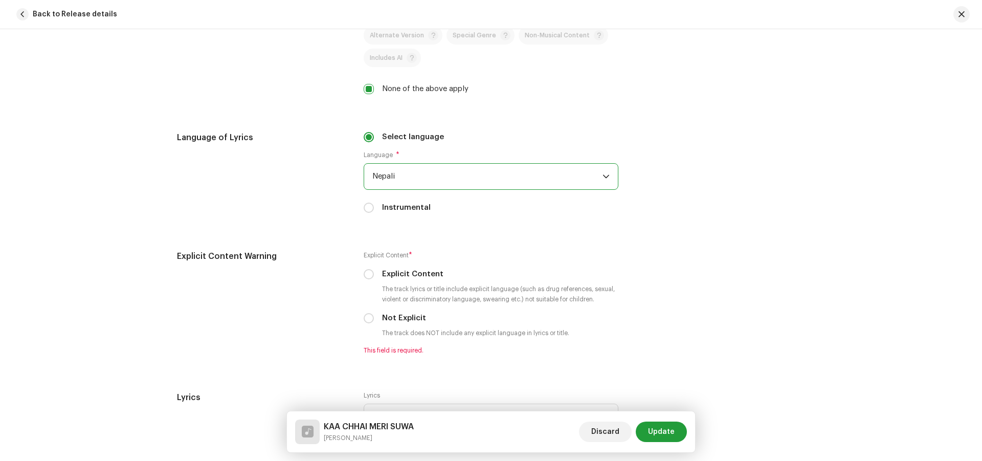
scroll to position [1585, 0]
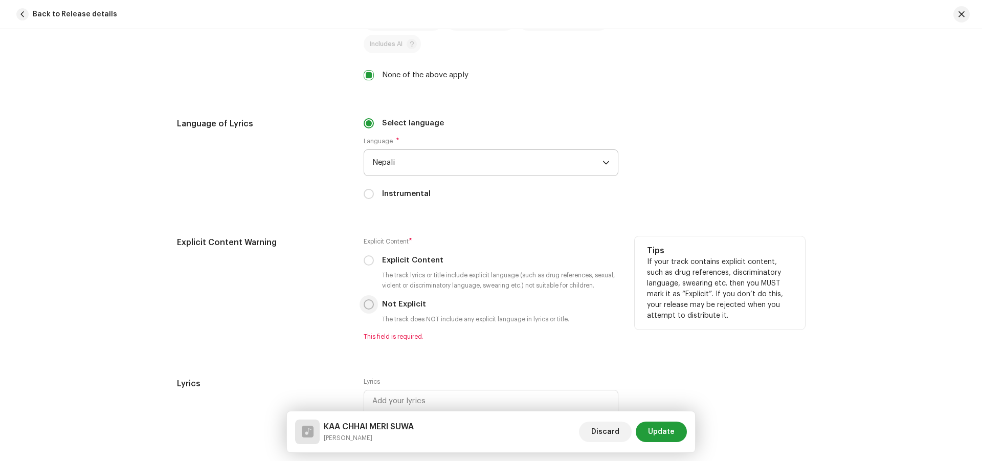
click at [363, 303] on input "Not Explicit" at bounding box center [368, 304] width 10 height 10
radio input "true"
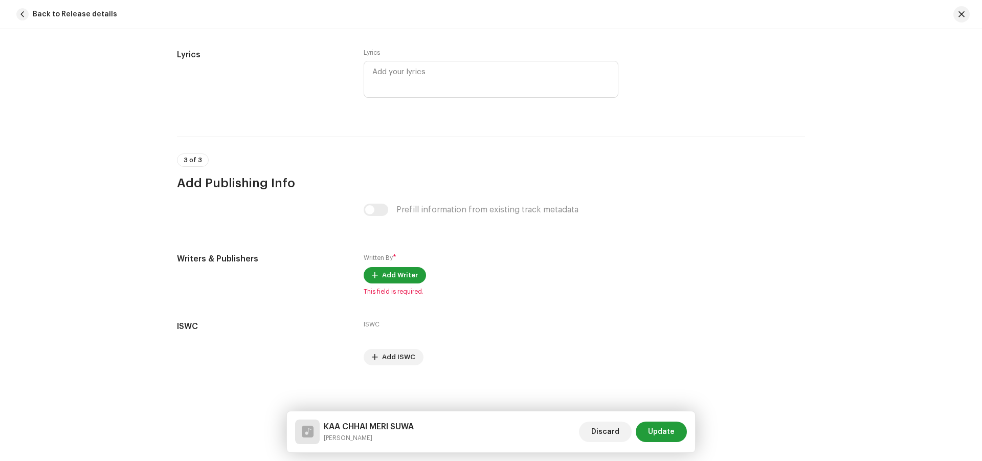
scroll to position [1904, 0]
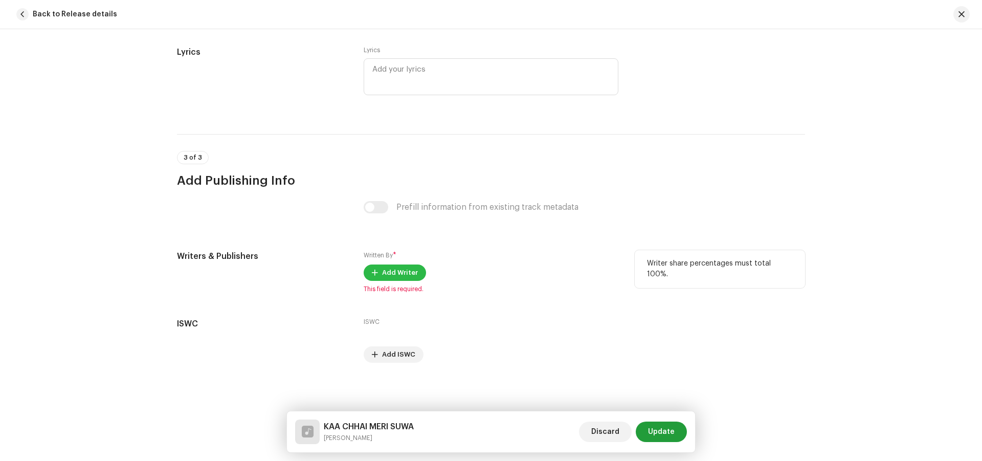
click at [406, 273] on span "Add Writer" at bounding box center [400, 272] width 36 height 20
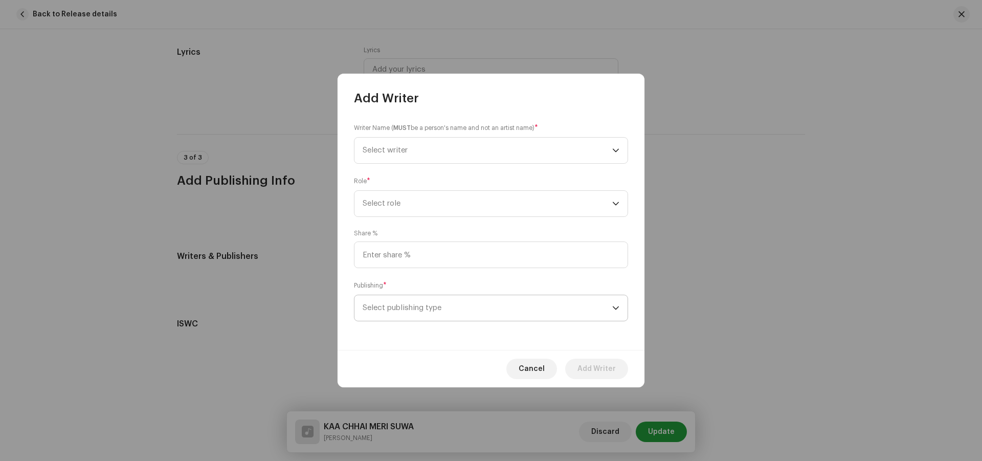
click at [448, 308] on span "Select publishing type" at bounding box center [486, 308] width 249 height 26
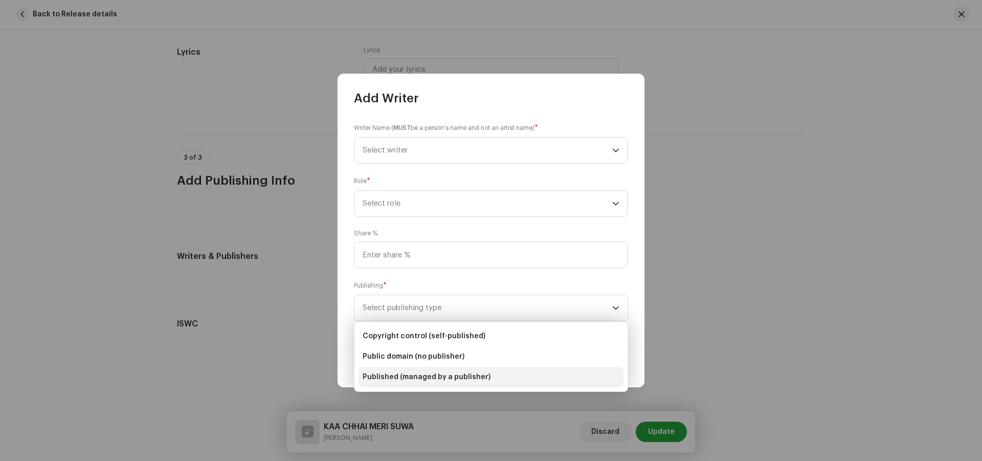
click at [442, 377] on span "Published (managed by a publisher)" at bounding box center [426, 377] width 128 height 10
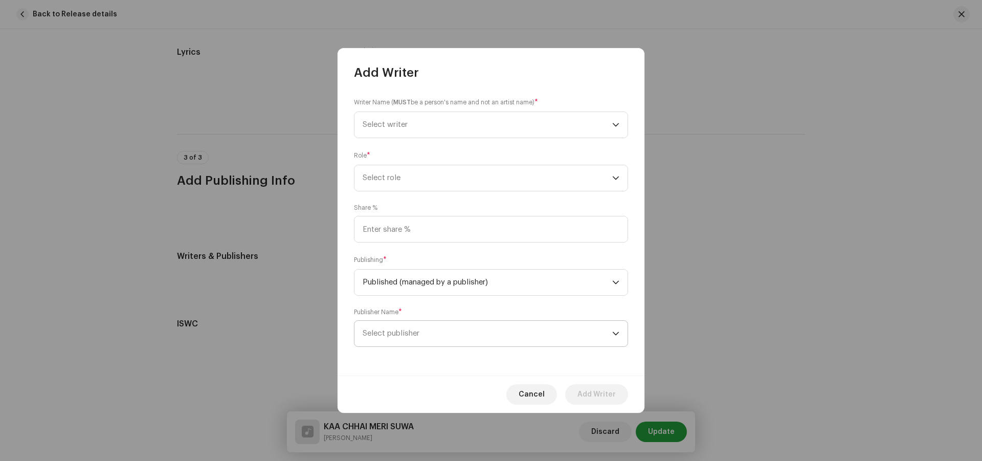
click at [419, 336] on span "Select publisher" at bounding box center [390, 333] width 57 height 8
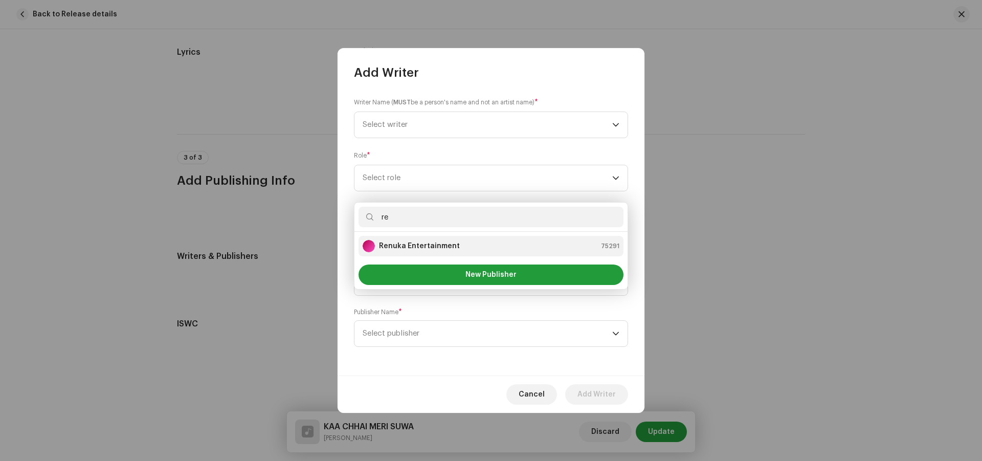
type input "re"
click at [409, 245] on strong "Renuka Entertainment" at bounding box center [419, 246] width 81 height 10
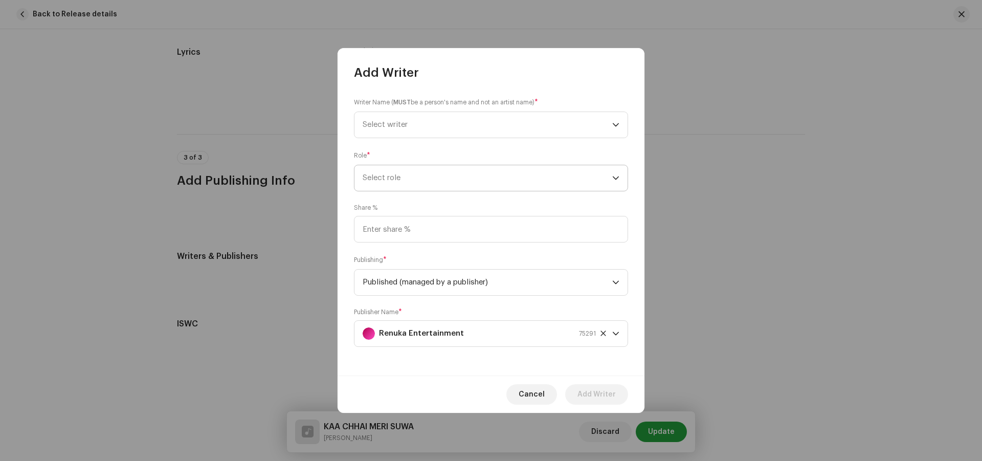
click at [405, 176] on span "Select role" at bounding box center [486, 178] width 249 height 26
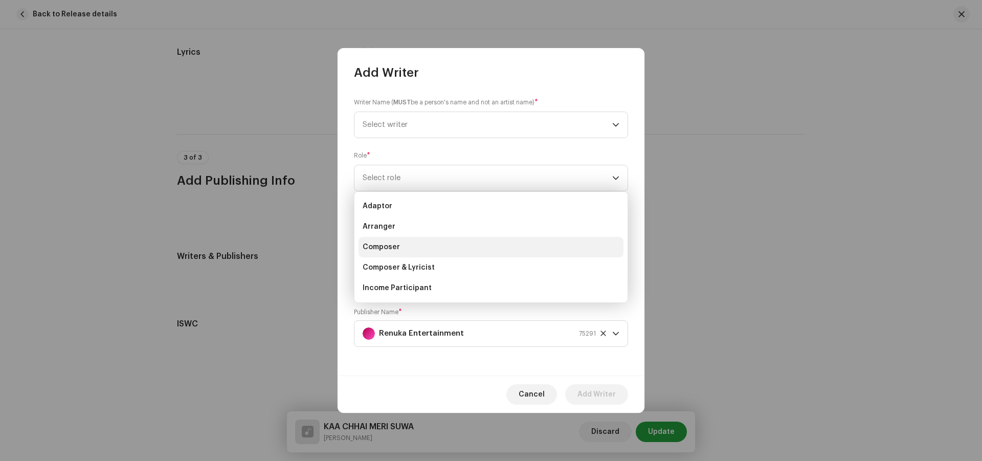
click at [383, 249] on span "Composer" at bounding box center [380, 247] width 37 height 10
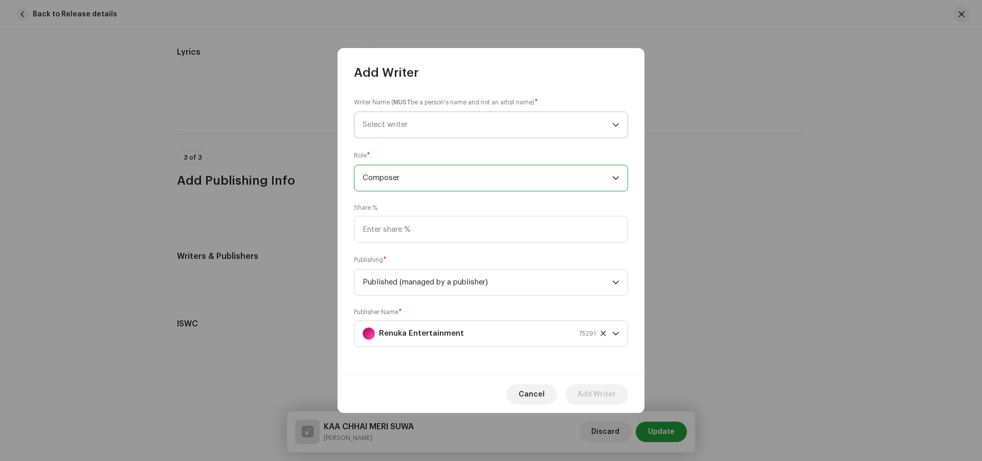
click at [388, 118] on span "Select writer" at bounding box center [486, 125] width 249 height 26
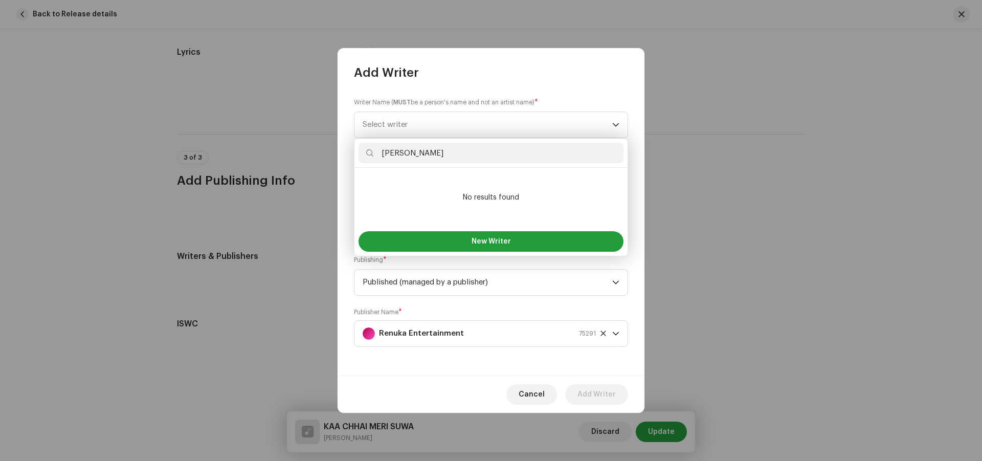
drag, startPoint x: 383, startPoint y: 155, endPoint x: 464, endPoint y: 147, distance: 80.7
click at [464, 147] on input "[PERSON_NAME]" at bounding box center [490, 153] width 265 height 20
type input "s"
drag, startPoint x: 460, startPoint y: 151, endPoint x: 366, endPoint y: 152, distance: 94.1
click at [366, 152] on input "[PERSON_NAME]" at bounding box center [490, 153] width 265 height 20
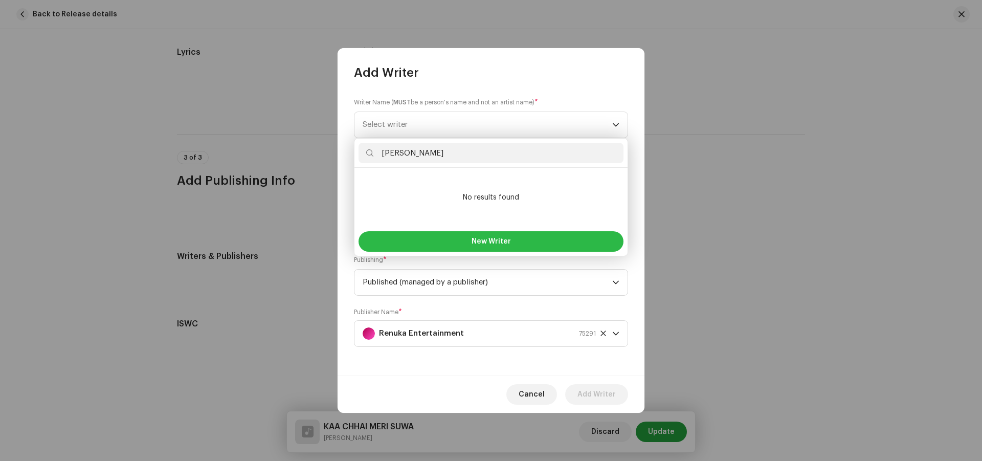
type input "[PERSON_NAME]"
click at [518, 243] on button "New Writer" at bounding box center [490, 241] width 265 height 20
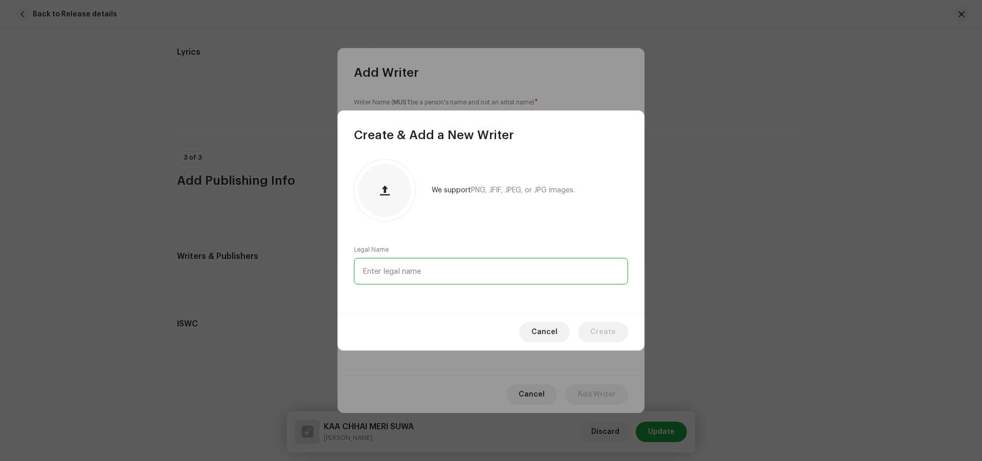
click at [424, 274] on input "text" at bounding box center [491, 271] width 274 height 27
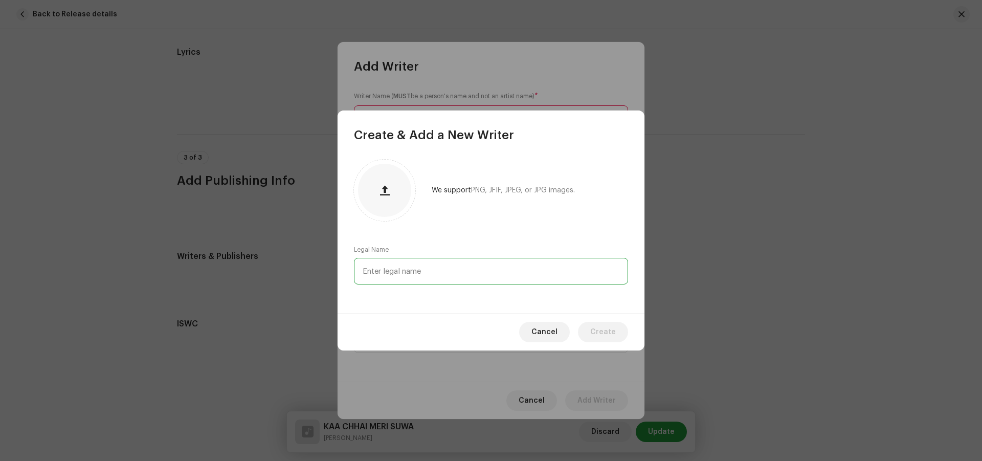
paste input "[PERSON_NAME]"
type input "[PERSON_NAME]"
click at [604, 330] on span "Create" at bounding box center [603, 332] width 26 height 20
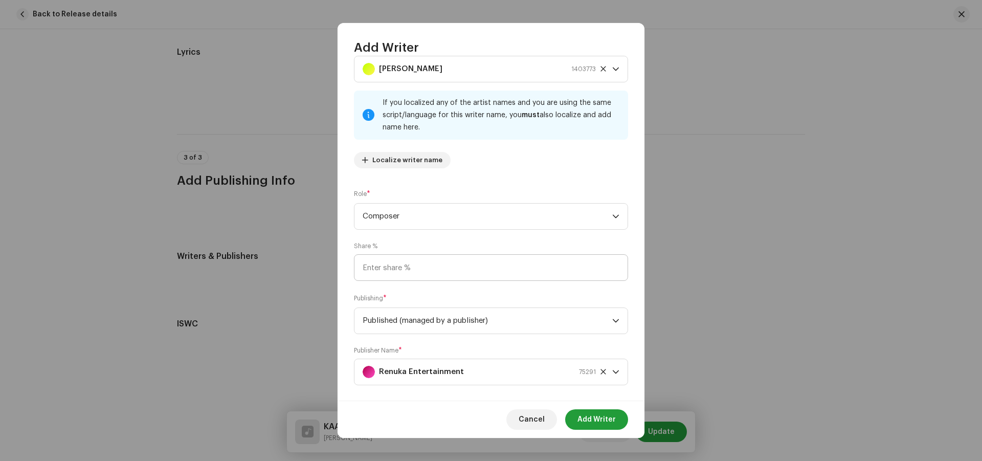
scroll to position [44, 0]
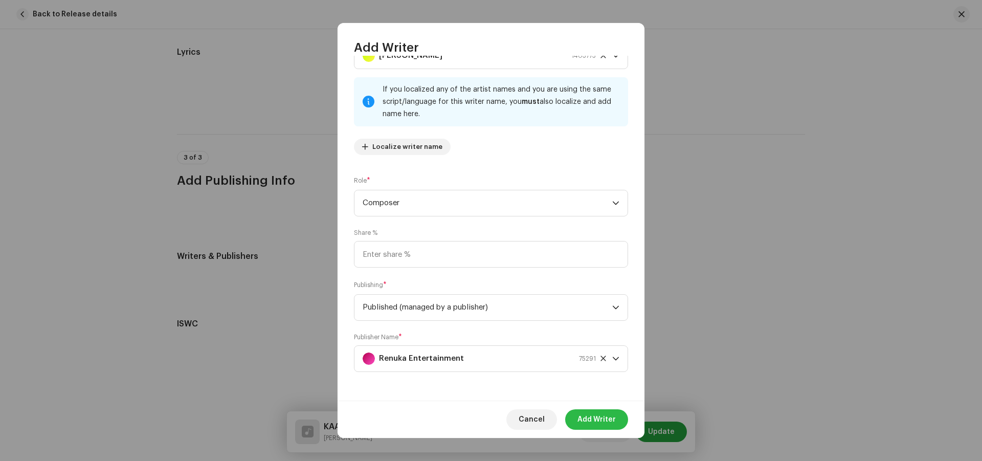
click at [598, 416] on span "Add Writer" at bounding box center [596, 419] width 38 height 20
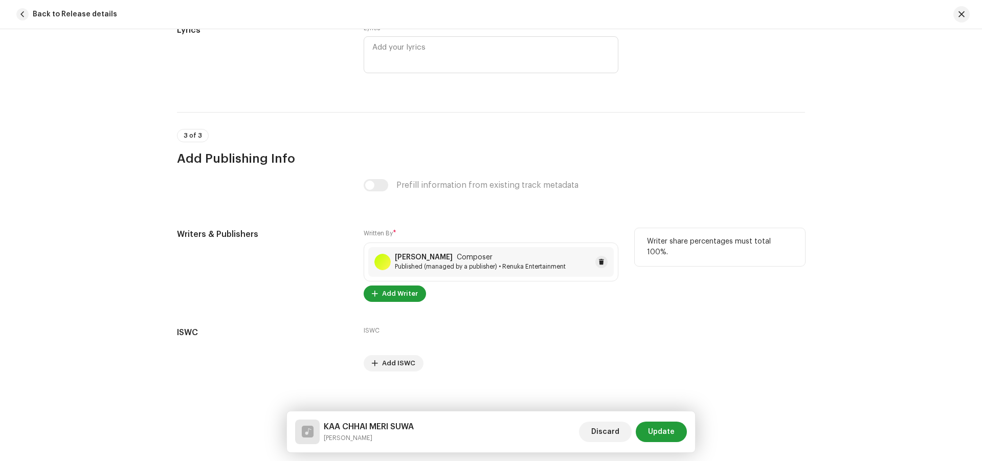
scroll to position [1934, 0]
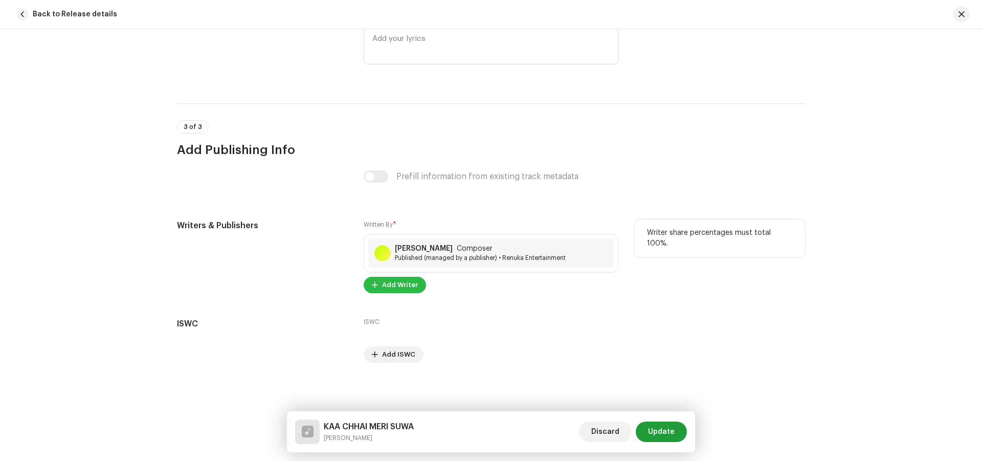
click at [394, 285] on span "Add Writer" at bounding box center [400, 285] width 36 height 20
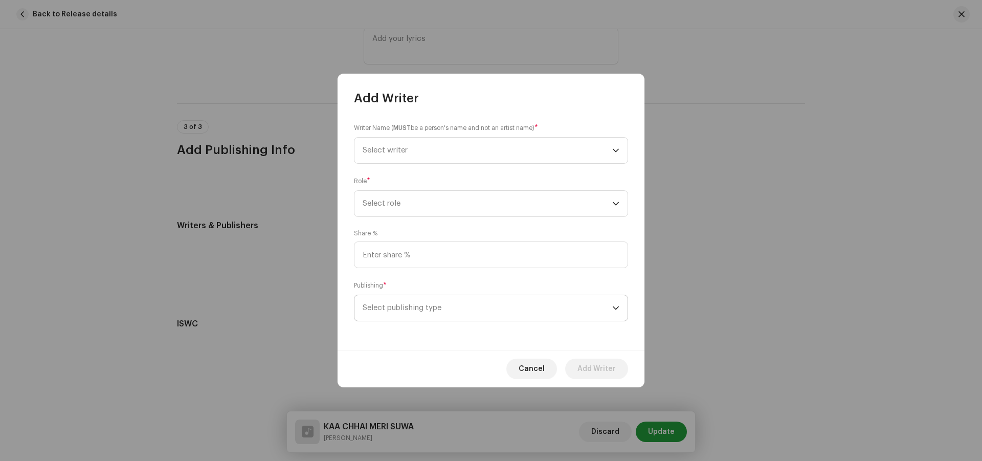
click at [394, 306] on span "Select publishing type" at bounding box center [486, 308] width 249 height 26
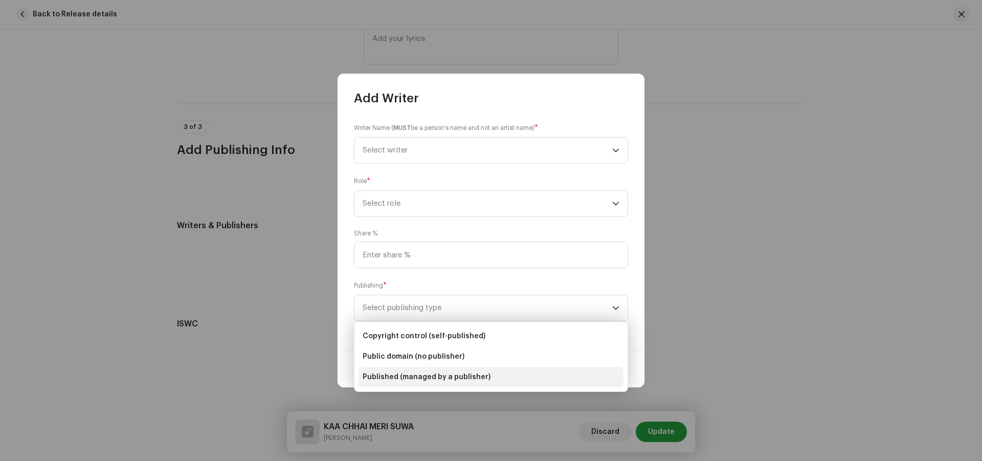
click at [407, 377] on span "Published (managed by a publisher)" at bounding box center [426, 377] width 128 height 10
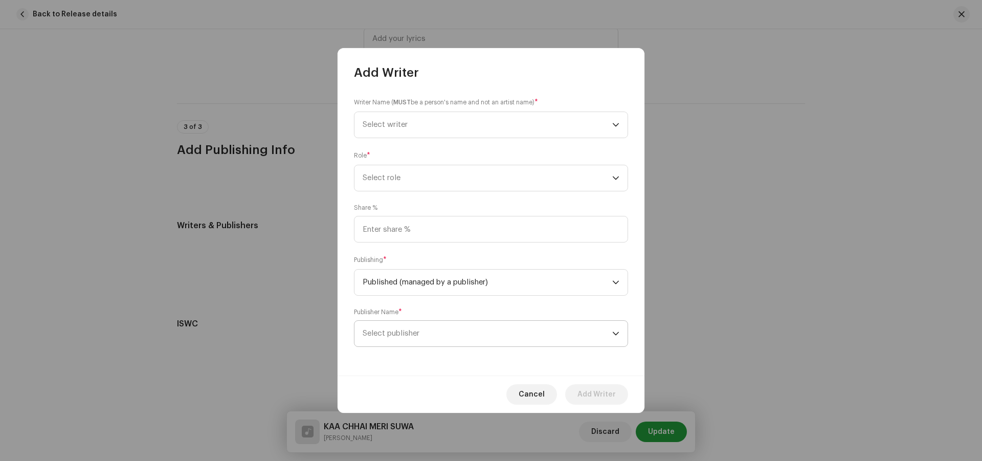
click at [399, 330] on span "Select publisher" at bounding box center [390, 333] width 57 height 8
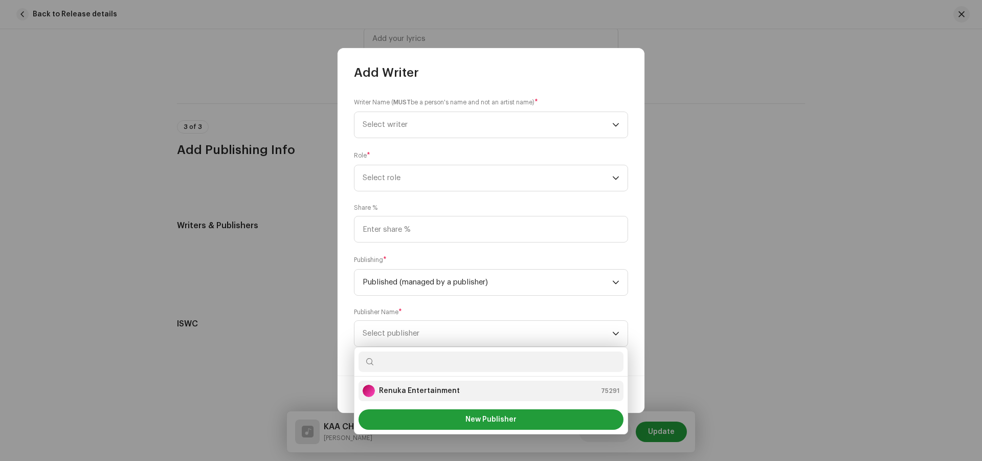
click at [400, 392] on strong "Renuka Entertainment" at bounding box center [419, 390] width 81 height 10
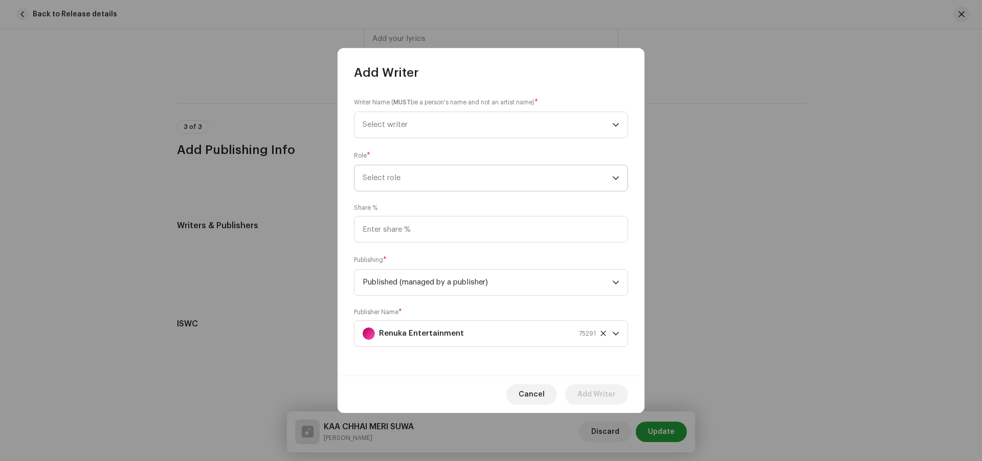
click at [404, 175] on span "Select role" at bounding box center [486, 178] width 249 height 26
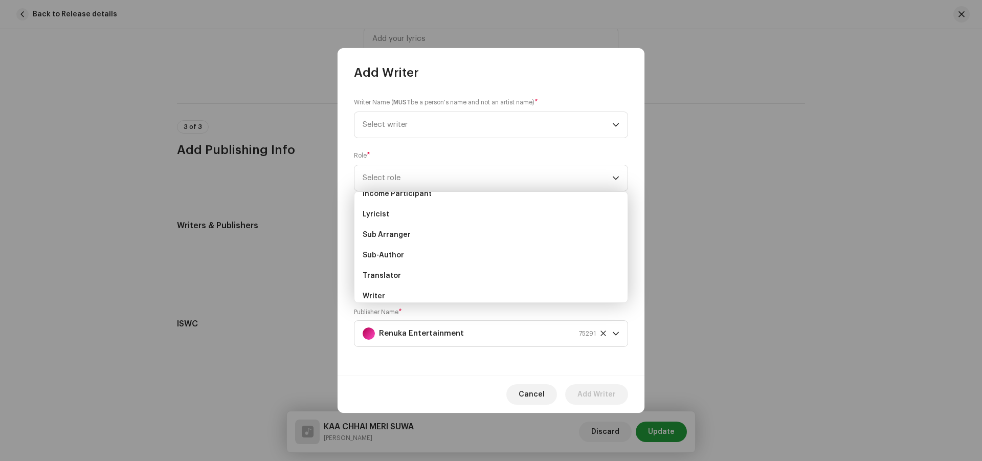
scroll to position [102, 0]
click at [375, 209] on span "Lyricist" at bounding box center [375, 206] width 27 height 10
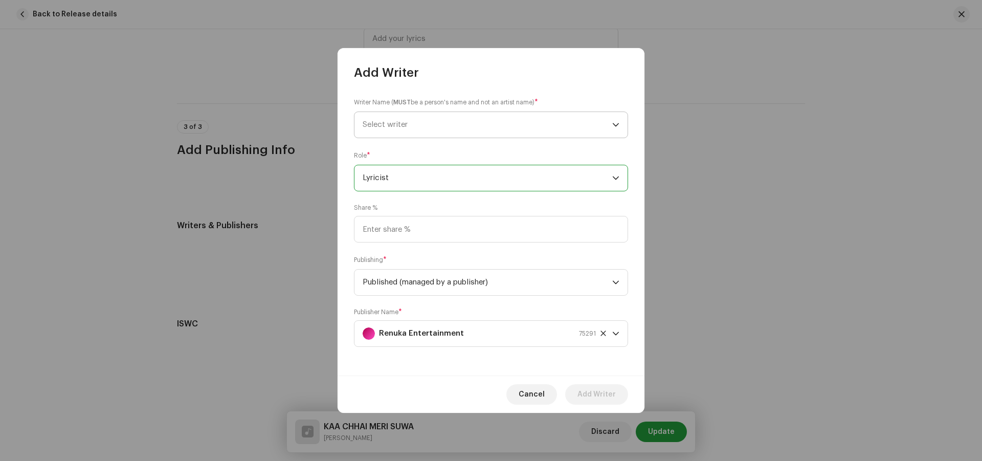
click at [406, 126] on span "Select writer" at bounding box center [384, 125] width 45 height 8
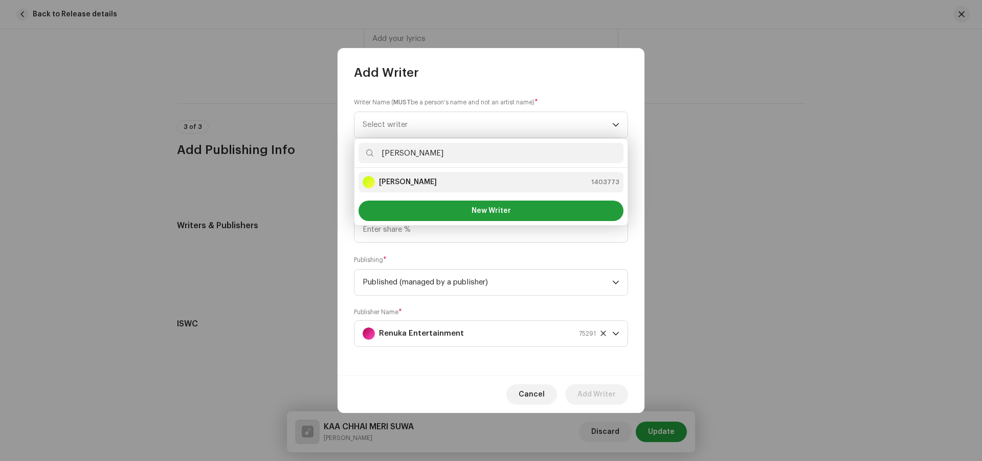
type input "[PERSON_NAME]"
click at [418, 181] on strong "[PERSON_NAME]" at bounding box center [408, 182] width 58 height 10
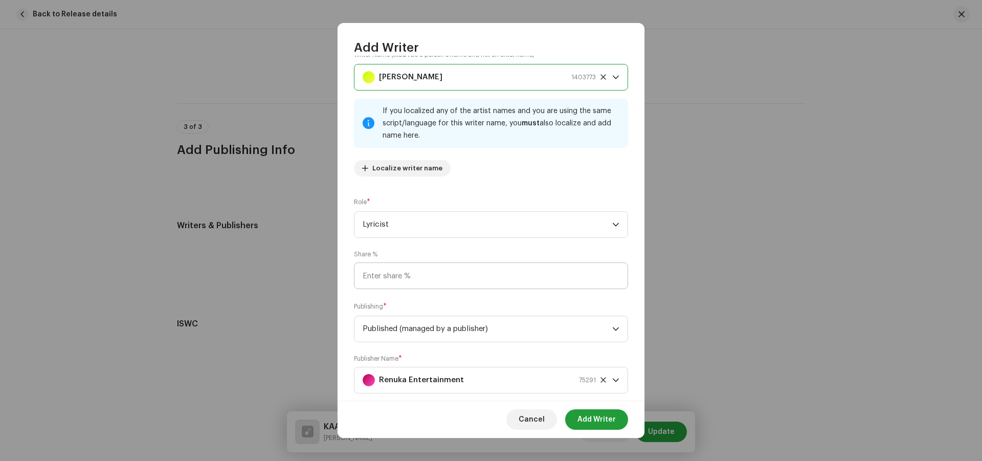
scroll to position [44, 0]
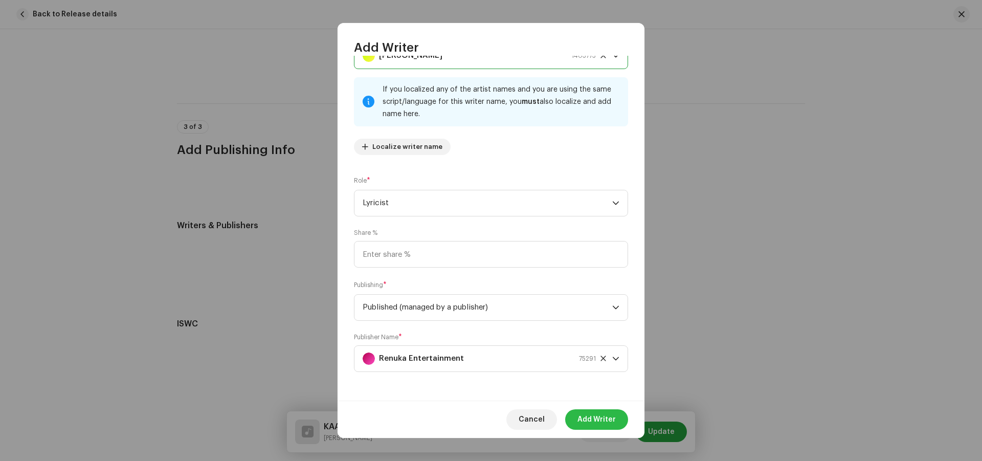
click at [593, 421] on span "Add Writer" at bounding box center [596, 419] width 38 height 20
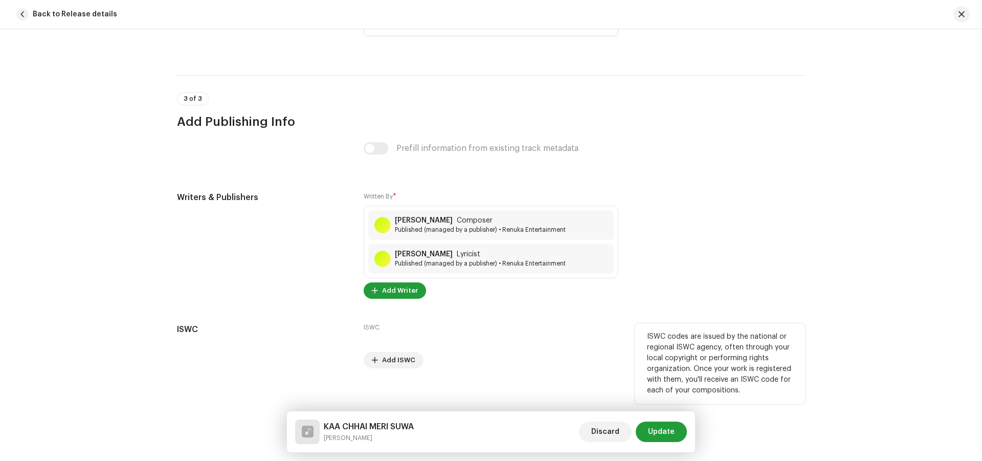
scroll to position [1968, 0]
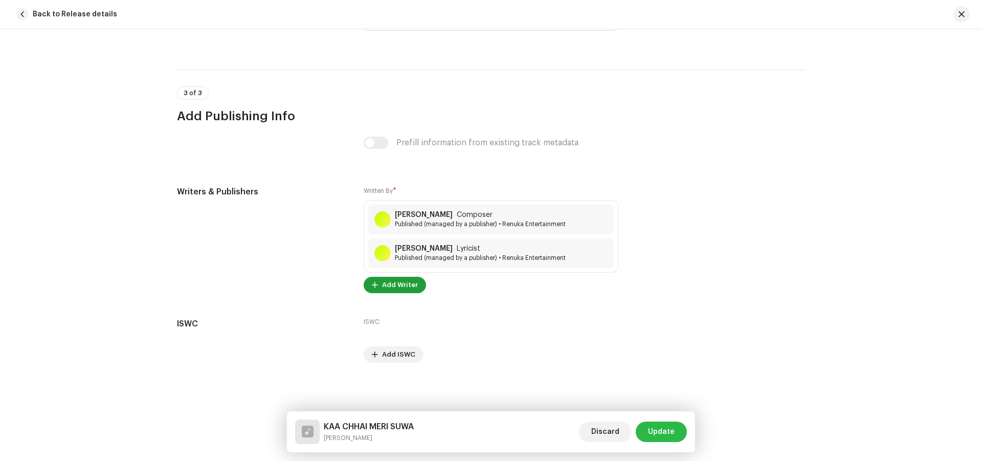
click at [672, 434] on span "Update" at bounding box center [661, 431] width 27 height 20
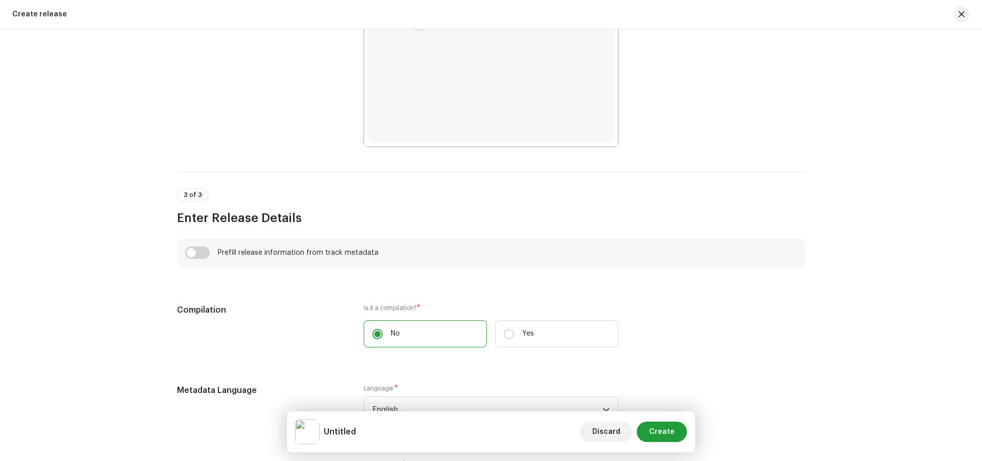
scroll to position [537, 0]
click at [200, 254] on input "checkbox" at bounding box center [197, 254] width 25 height 12
checkbox input "true"
type input "KAA CHHAI MERI SUWA"
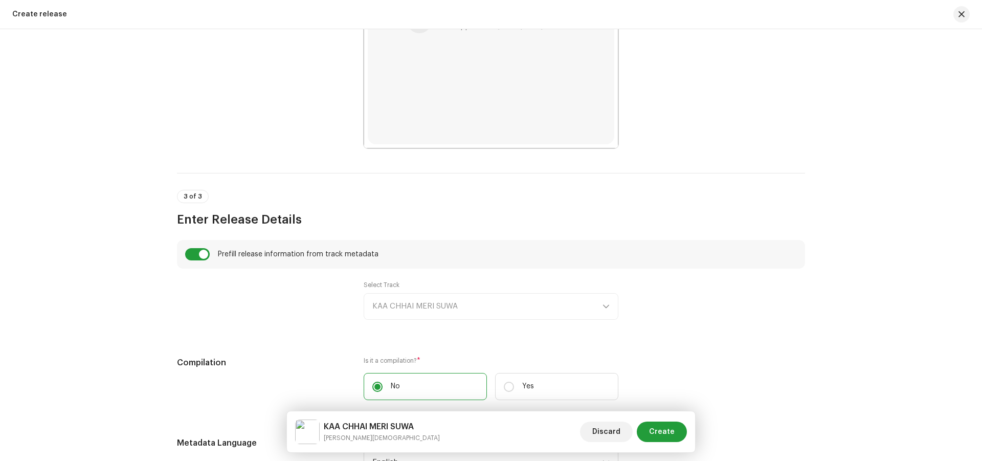
click at [446, 305] on div "Select Track KAA CHHAI MERI SUWA" at bounding box center [490, 300] width 255 height 39
click at [467, 308] on div "Select Track KAA CHHAI MERI SUWA" at bounding box center [490, 300] width 255 height 39
click at [603, 307] on div "Select Track KAA CHHAI MERI SUWA" at bounding box center [490, 300] width 255 height 39
click at [424, 294] on div "Select Track KAA CHHAI MERI SUWA" at bounding box center [490, 300] width 255 height 39
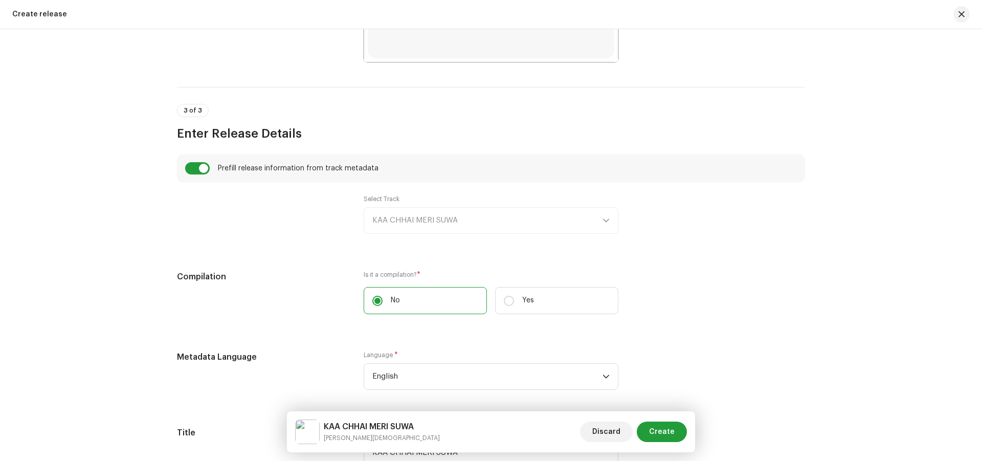
scroll to position [640, 0]
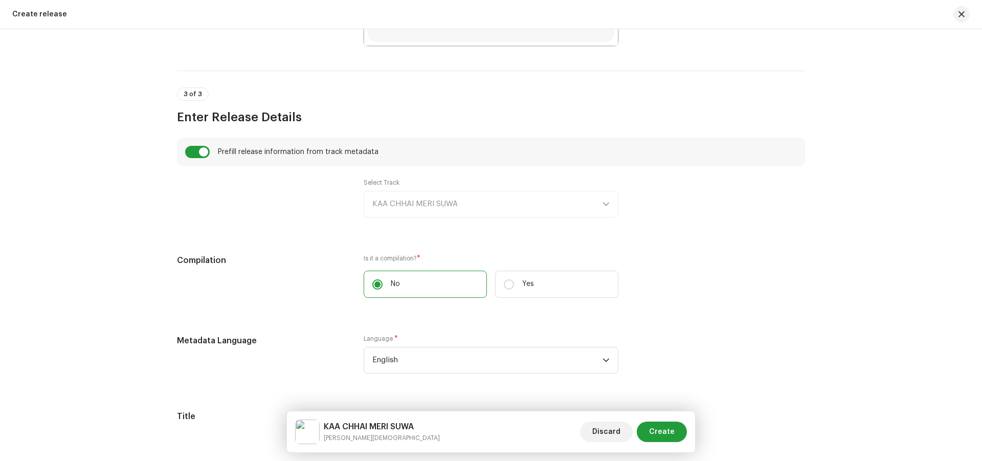
click at [435, 202] on div "Select Track KAA CHHAI MERI SUWA" at bounding box center [490, 197] width 255 height 39
click at [384, 181] on label "Select Track" at bounding box center [381, 182] width 36 height 8
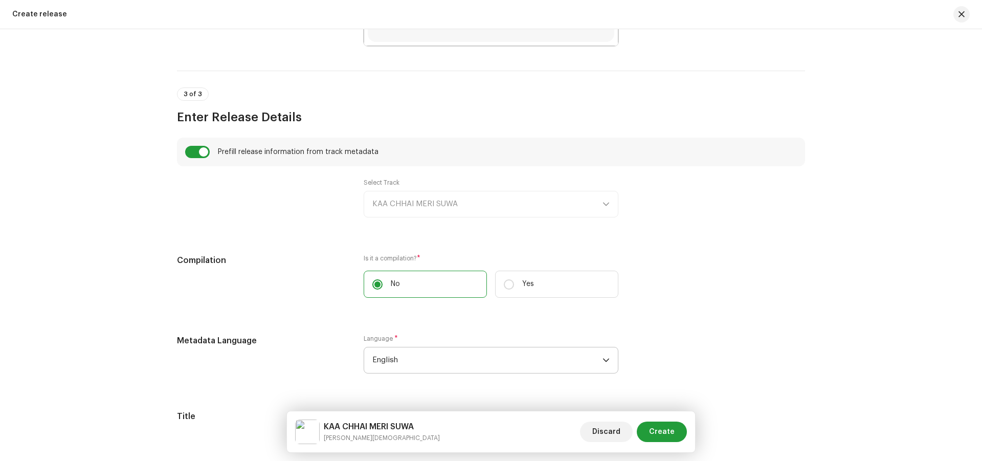
click at [562, 360] on span "English" at bounding box center [487, 360] width 230 height 26
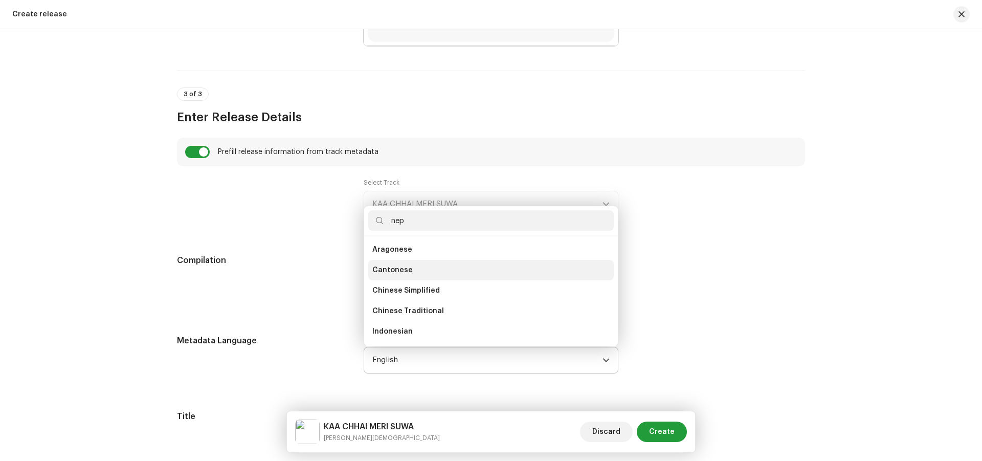
scroll to position [0, 0]
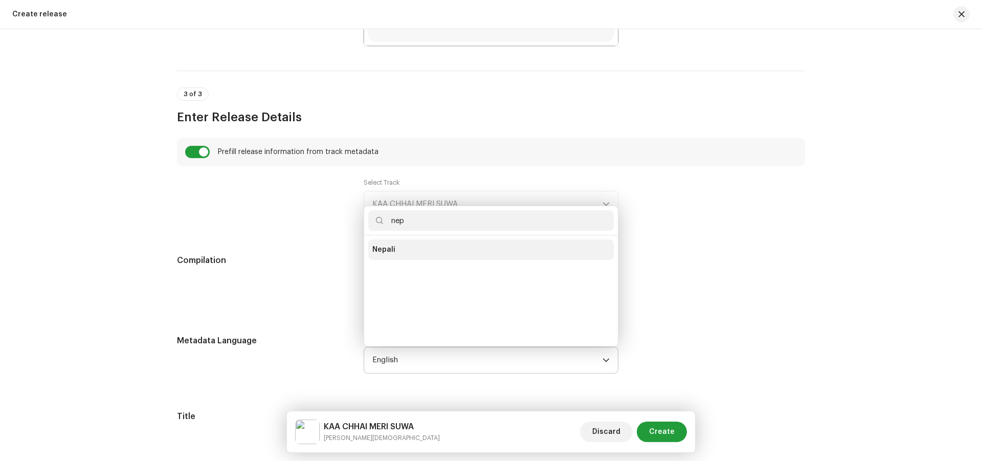
type input "nep"
click at [413, 250] on li "Nepali" at bounding box center [490, 249] width 245 height 20
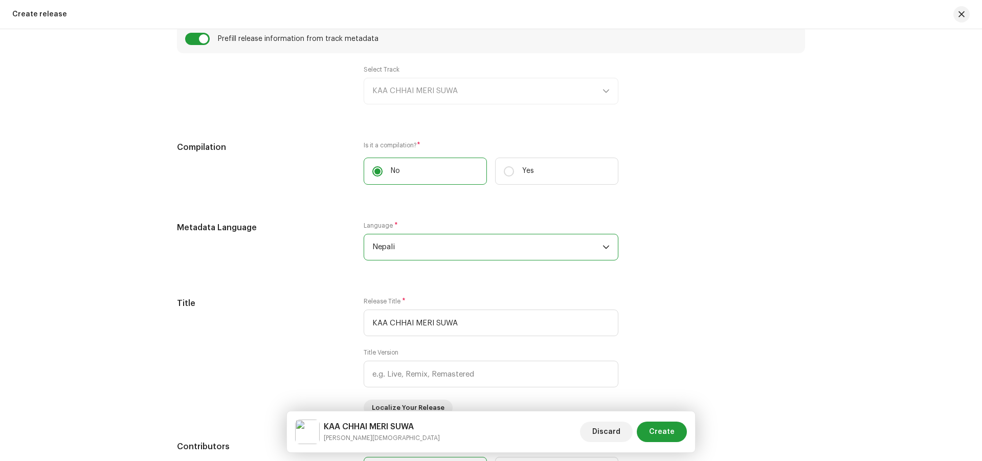
scroll to position [737, 0]
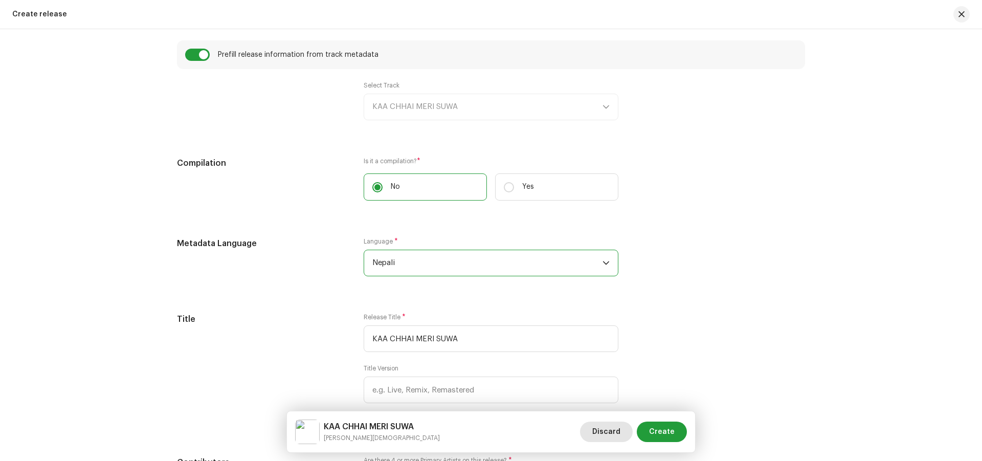
click at [609, 430] on span "Discard" at bounding box center [606, 431] width 28 height 20
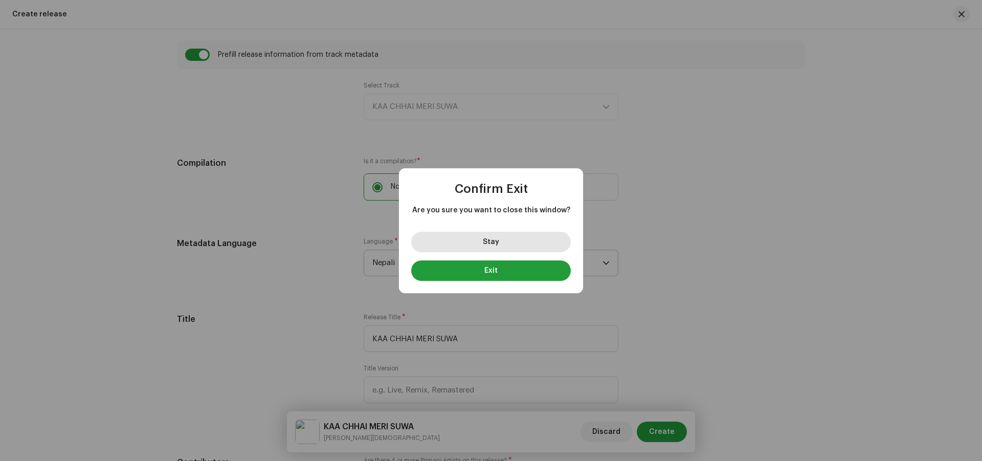
click at [494, 240] on span "Stay" at bounding box center [491, 241] width 16 height 7
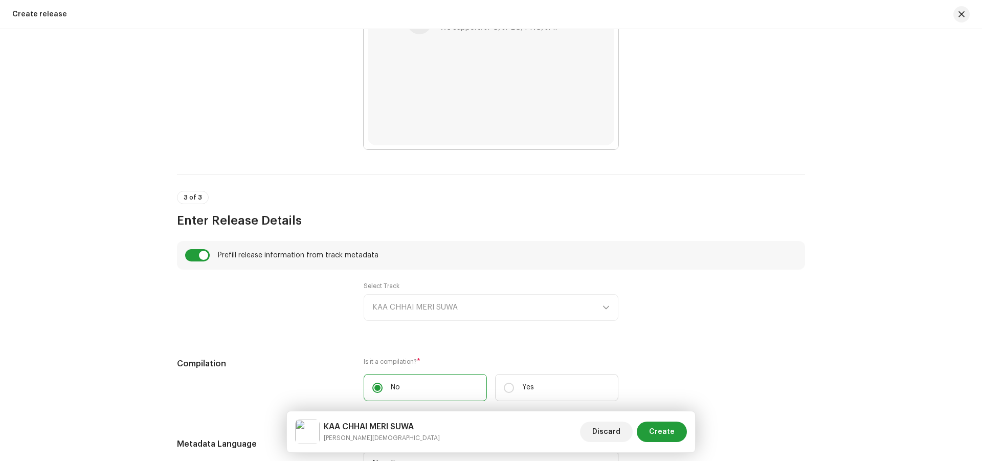
scroll to position [532, 0]
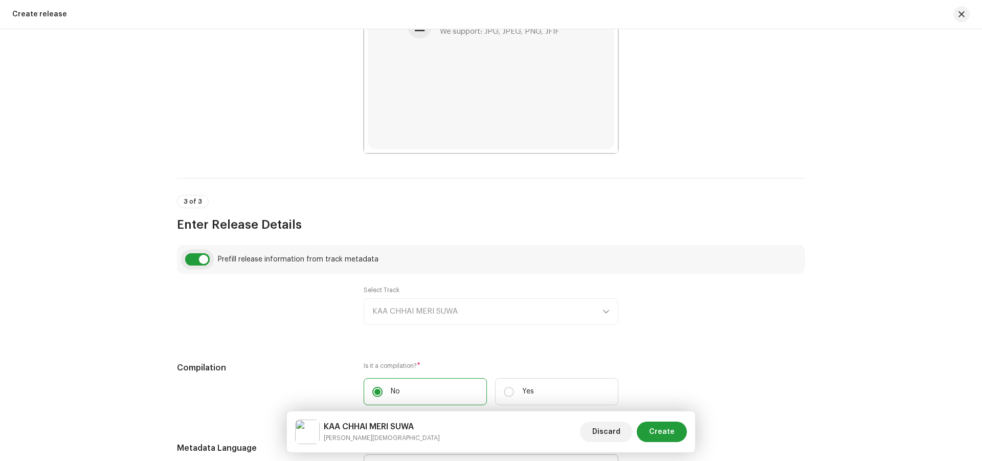
click at [196, 261] on input "checkbox" at bounding box center [197, 259] width 25 height 12
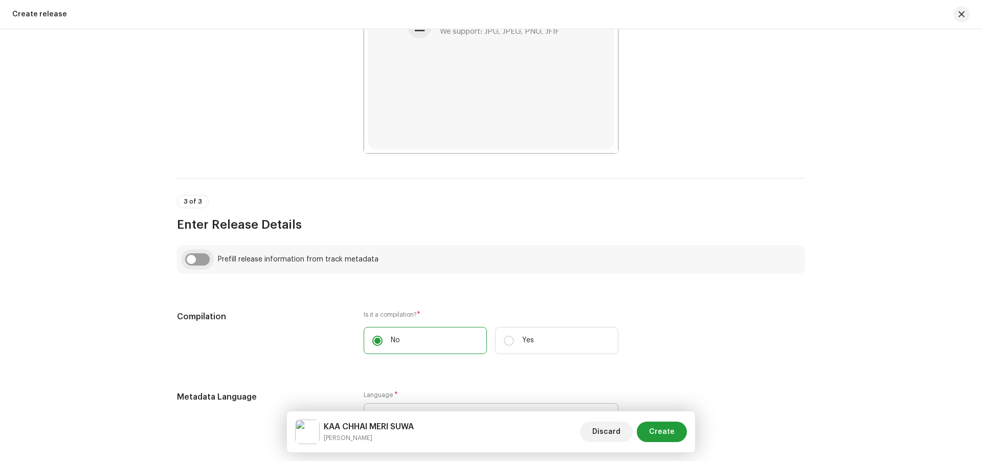
click at [196, 261] on input "checkbox" at bounding box center [197, 259] width 25 height 12
checkbox input "true"
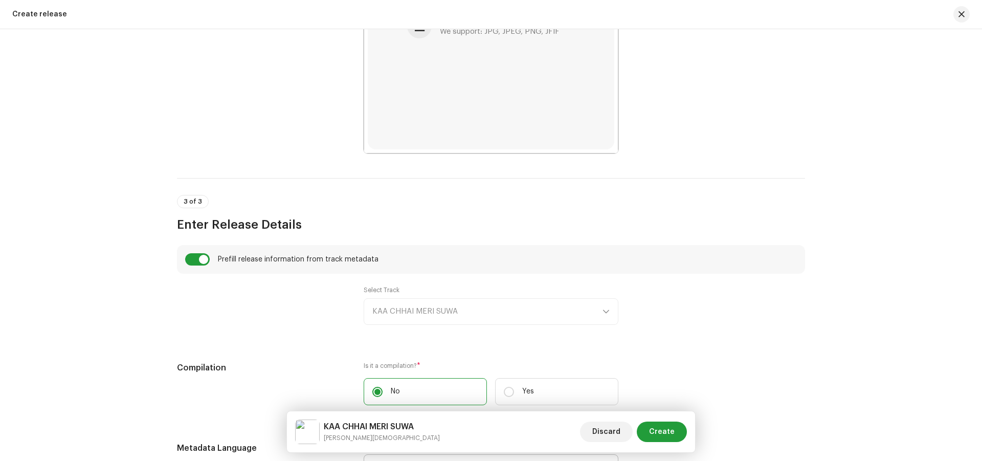
click at [603, 309] on div "Select Track KAA CHHAI MERI SUWA" at bounding box center [490, 305] width 255 height 39
click at [563, 309] on div "Select Track KAA CHHAI MERI SUWA" at bounding box center [490, 305] width 255 height 39
click at [504, 389] on input "Yes" at bounding box center [509, 391] width 10 height 10
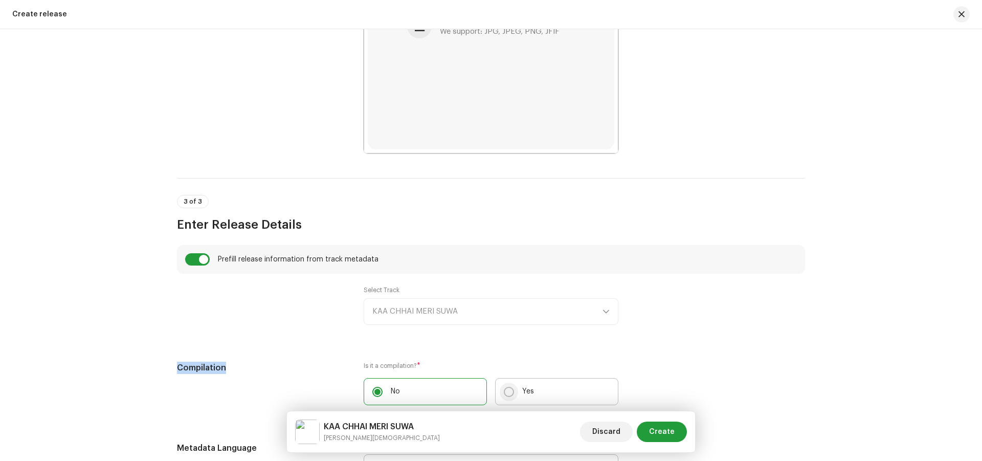
radio input "true"
click at [377, 390] on input "No" at bounding box center [377, 391] width 10 height 10
radio input "true"
click at [194, 370] on h5 "Compilation" at bounding box center [262, 367] width 170 height 12
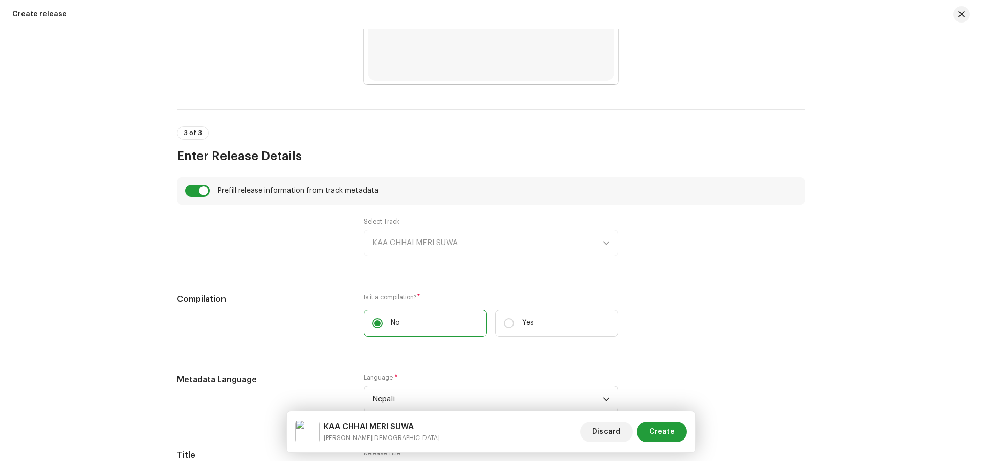
scroll to position [634, 0]
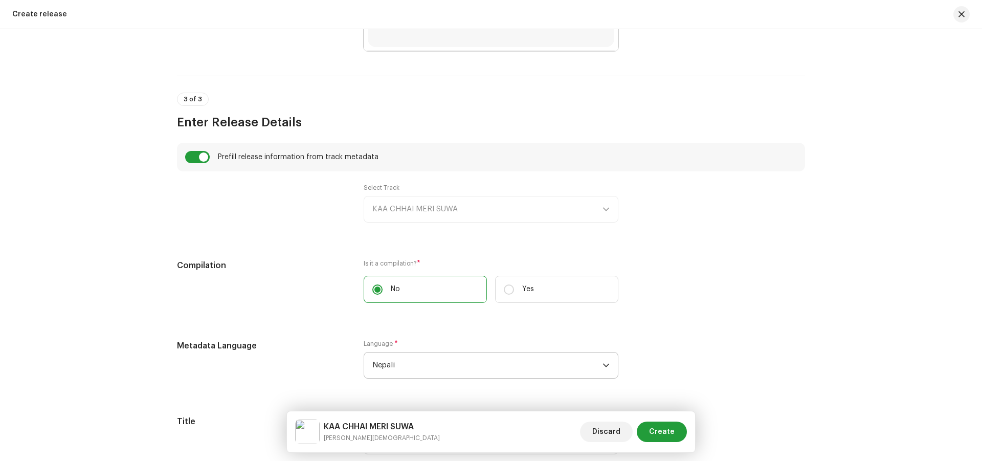
click at [439, 209] on div "Select Track KAA CHHAI MERI SUWA" at bounding box center [490, 203] width 255 height 39
click at [450, 207] on div "Select Track KAA CHHAI MERI SUWA" at bounding box center [490, 203] width 255 height 39
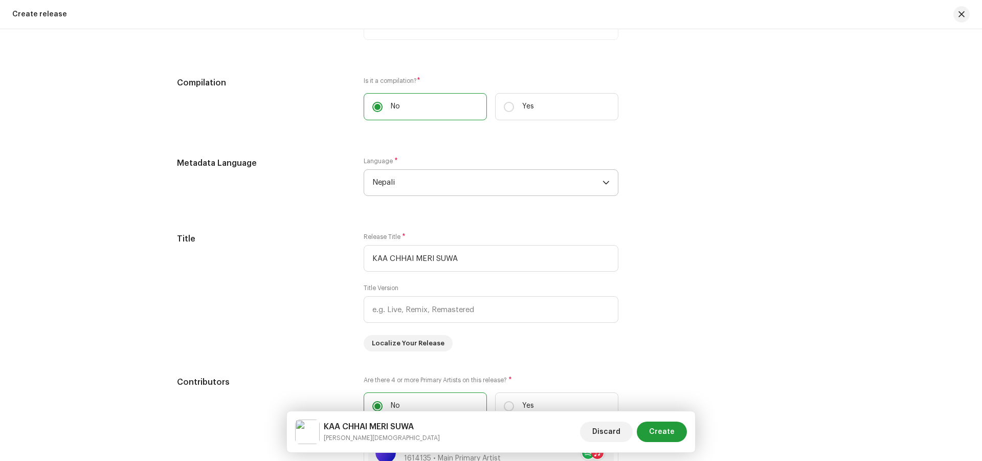
scroll to position [839, 0]
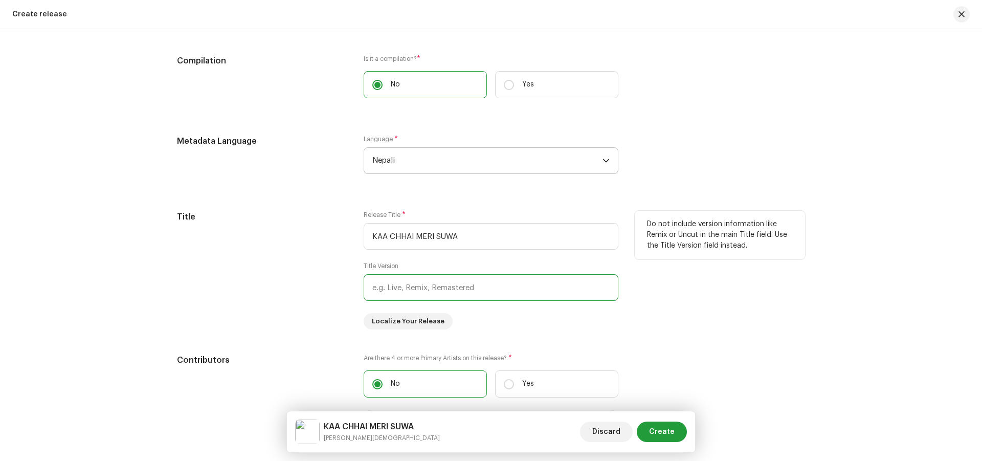
click at [531, 292] on input "text" at bounding box center [490, 287] width 255 height 27
click at [446, 289] on input "text" at bounding box center [490, 287] width 255 height 27
click at [439, 286] on input "text" at bounding box center [490, 287] width 255 height 27
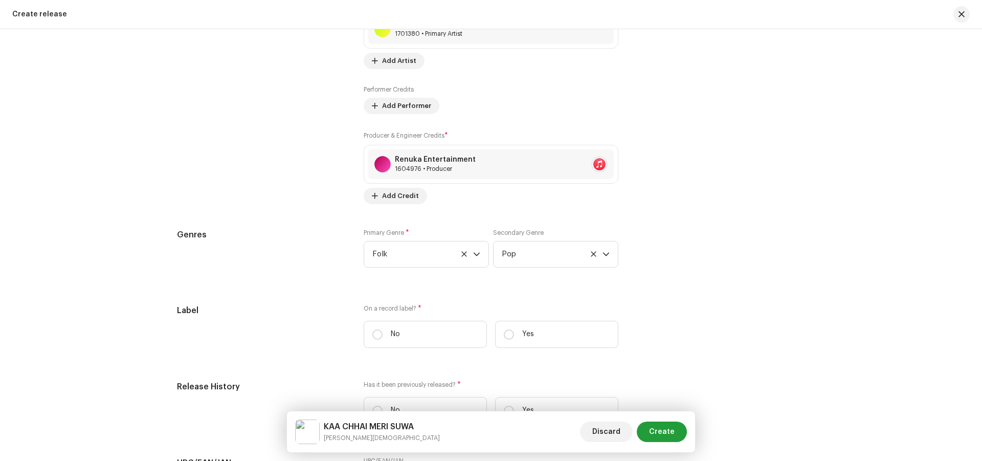
scroll to position [1350, 0]
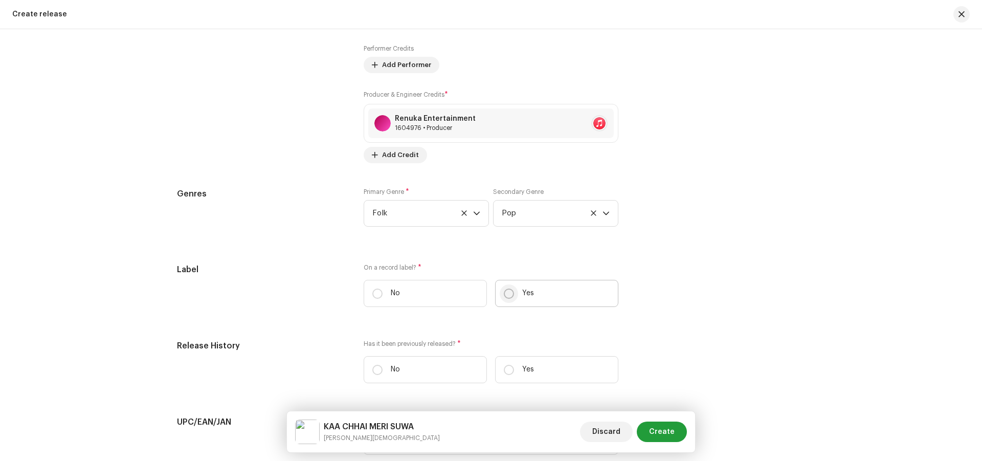
click at [510, 291] on input "Yes" at bounding box center [509, 293] width 10 height 10
radio input "true"
click at [467, 340] on span "Select label" at bounding box center [487, 345] width 230 height 26
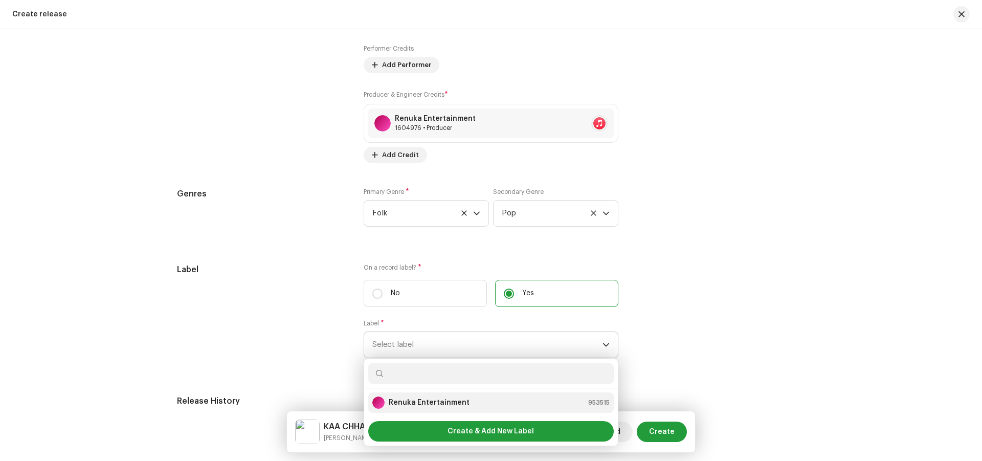
click at [412, 405] on strong "Renuka Entertainment" at bounding box center [429, 402] width 81 height 10
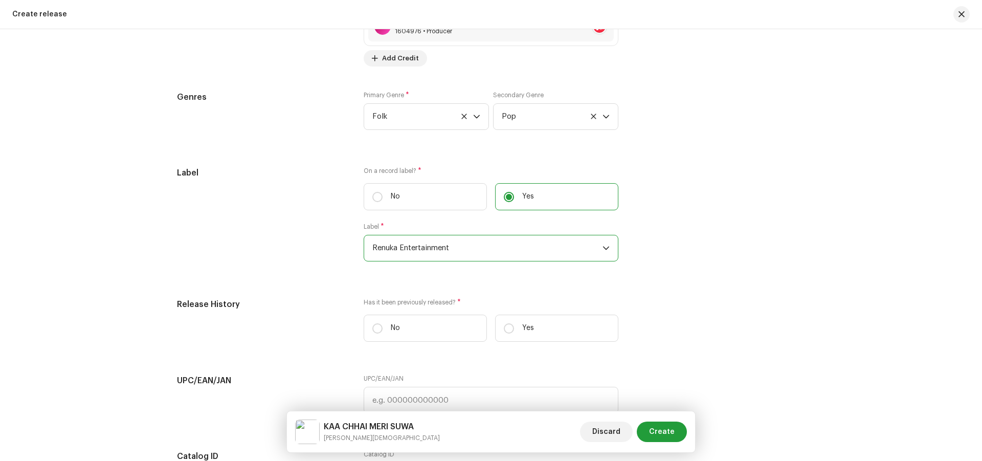
scroll to position [1452, 0]
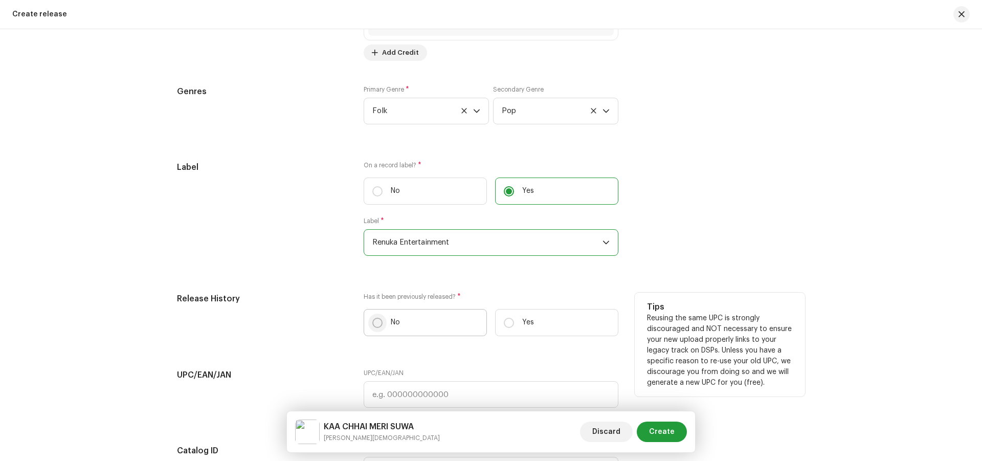
drag, startPoint x: 378, startPoint y: 320, endPoint x: 398, endPoint y: 320, distance: 19.4
click at [381, 320] on label "No" at bounding box center [424, 322] width 123 height 27
click at [381, 320] on input "No" at bounding box center [377, 322] width 10 height 10
radio input "true"
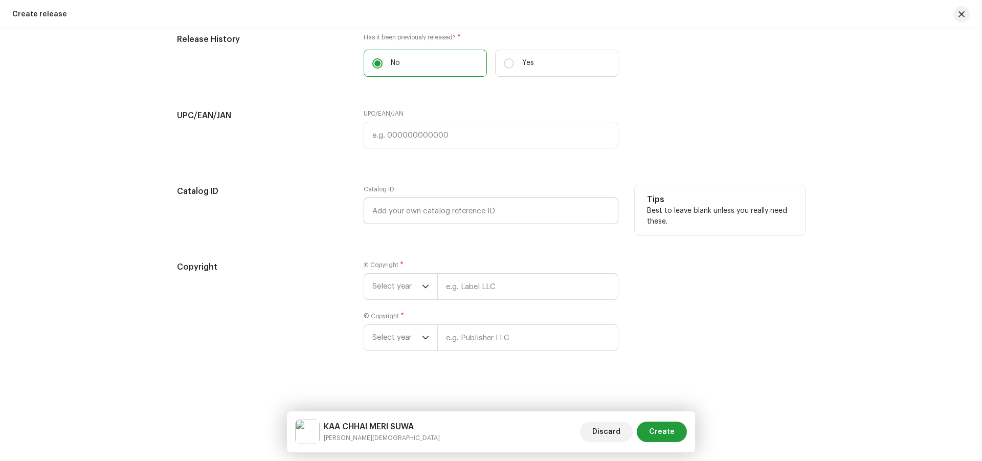
scroll to position [1712, 0]
click at [424, 288] on icon "dropdown trigger" at bounding box center [425, 285] width 7 height 7
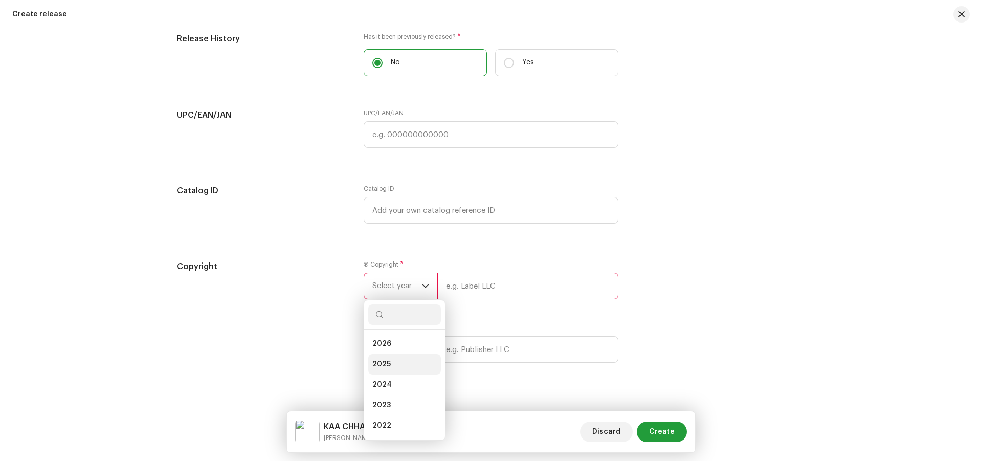
drag, startPoint x: 386, startPoint y: 364, endPoint x: 401, endPoint y: 350, distance: 21.0
click at [386, 363] on span "2025" at bounding box center [381, 364] width 18 height 10
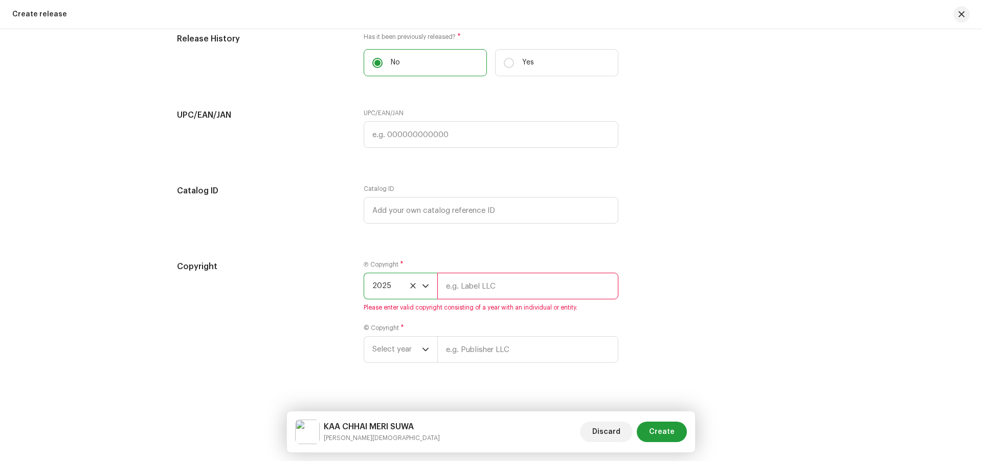
click at [473, 288] on input "text" at bounding box center [527, 285] width 181 height 27
type input "Renuka Entertainment"
click at [423, 340] on icon "dropdown trigger" at bounding box center [425, 336] width 7 height 7
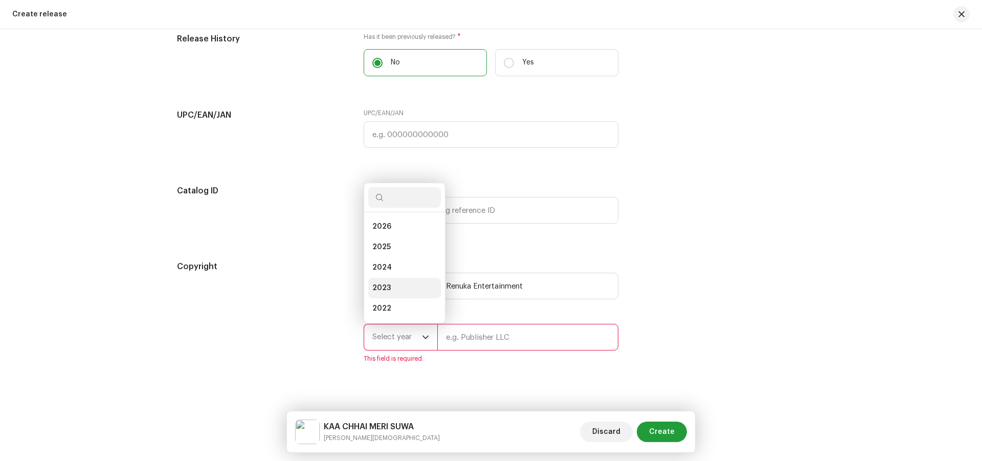
scroll to position [16, 0]
click at [383, 232] on span "2025" at bounding box center [381, 230] width 18 height 10
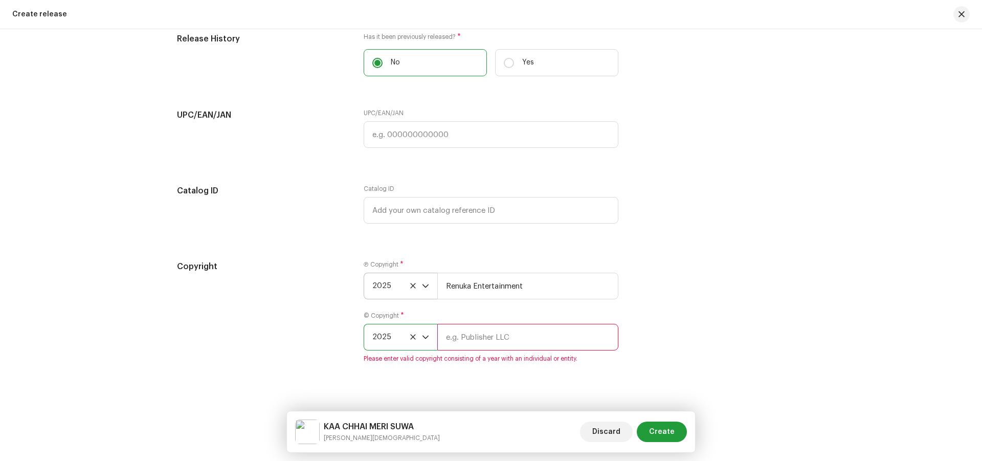
click at [496, 347] on input "text" at bounding box center [527, 337] width 181 height 27
type input "Renuka Entertainment"
click at [660, 436] on span "Create" at bounding box center [662, 431] width 26 height 20
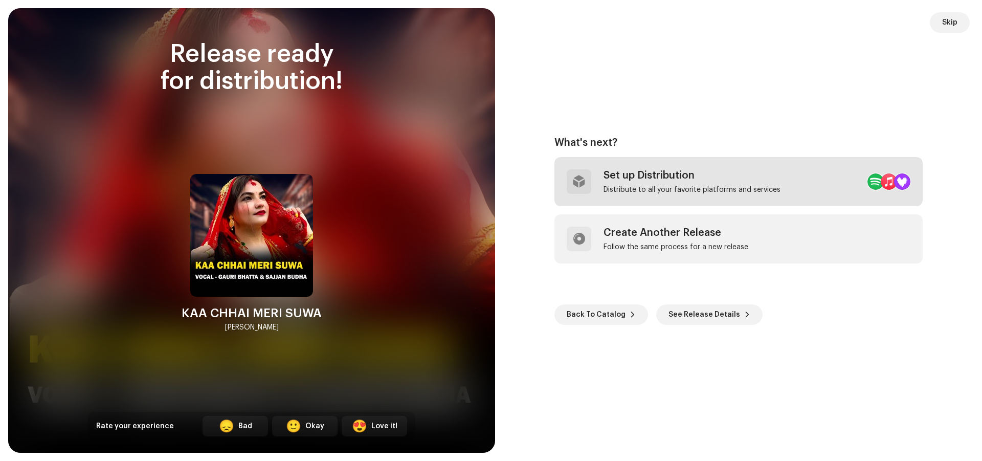
click at [661, 180] on div "Set up Distribution" at bounding box center [691, 175] width 177 height 12
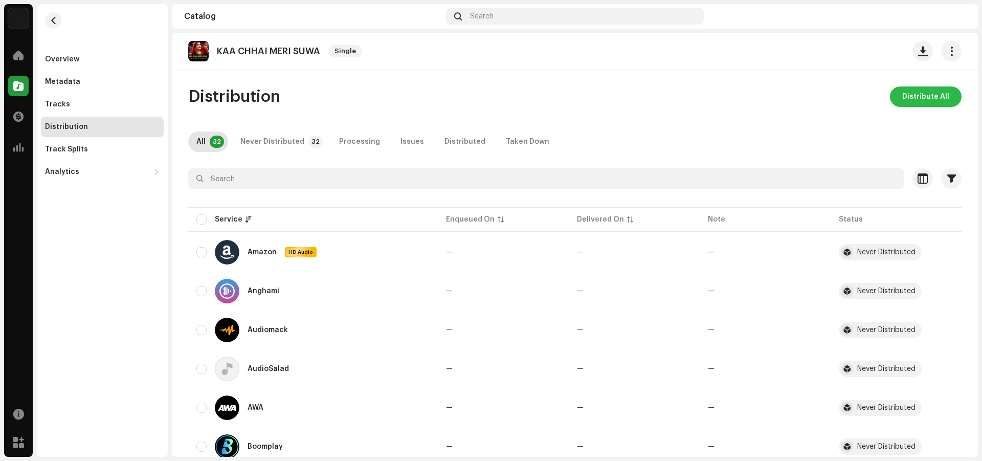
click at [916, 94] on span "Distribute All" at bounding box center [925, 96] width 47 height 20
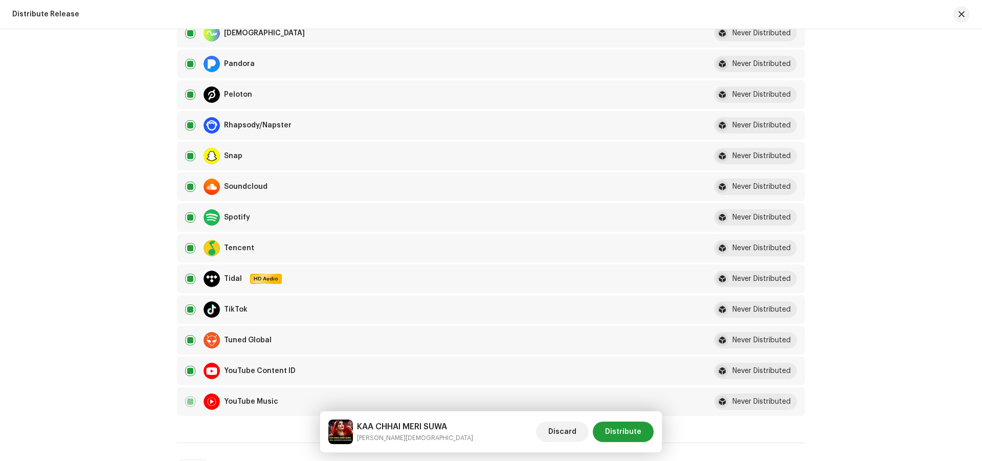
scroll to position [767, 0]
click at [190, 369] on input "checkbox" at bounding box center [190, 370] width 10 height 10
checkbox input "false"
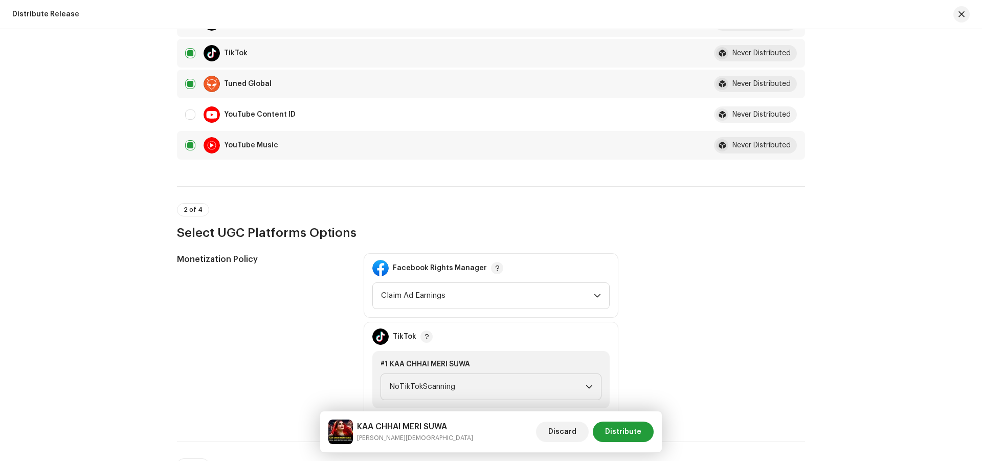
scroll to position [1176, 0]
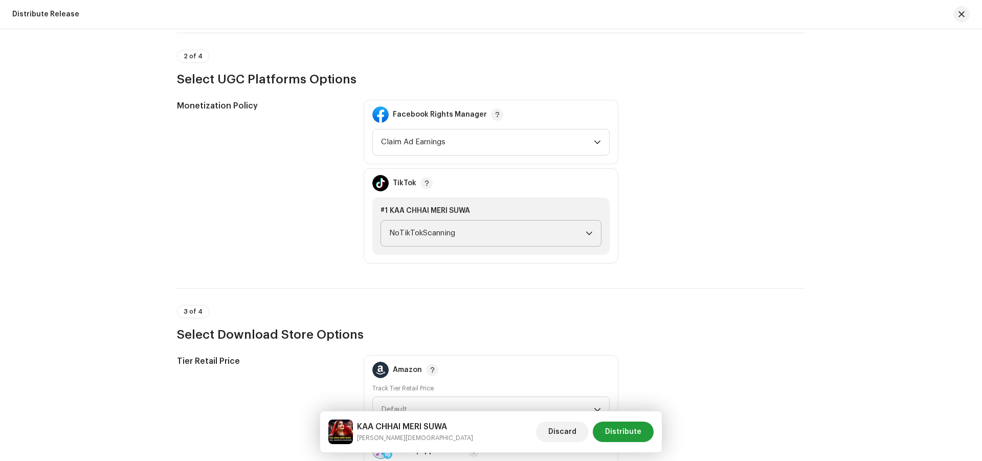
click at [586, 232] on icon "dropdown trigger" at bounding box center [589, 234] width 6 height 4
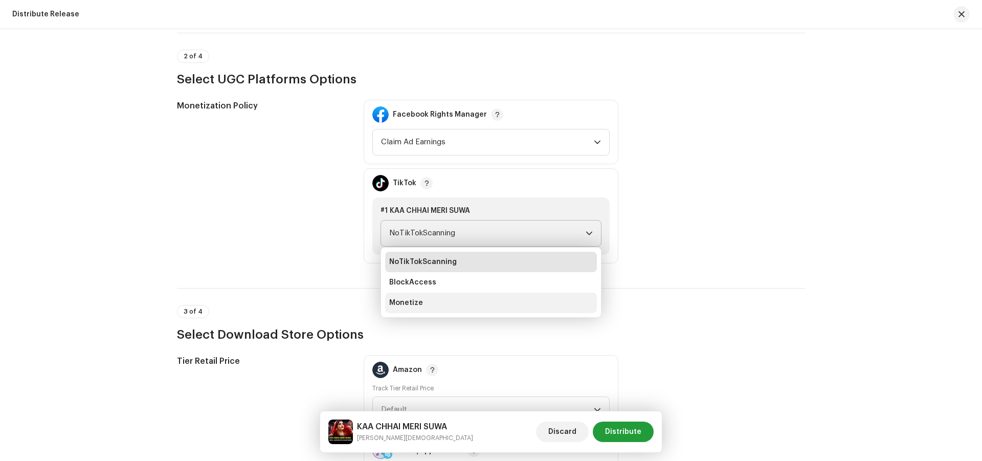
click at [398, 303] on span "Monetize" at bounding box center [406, 303] width 34 height 10
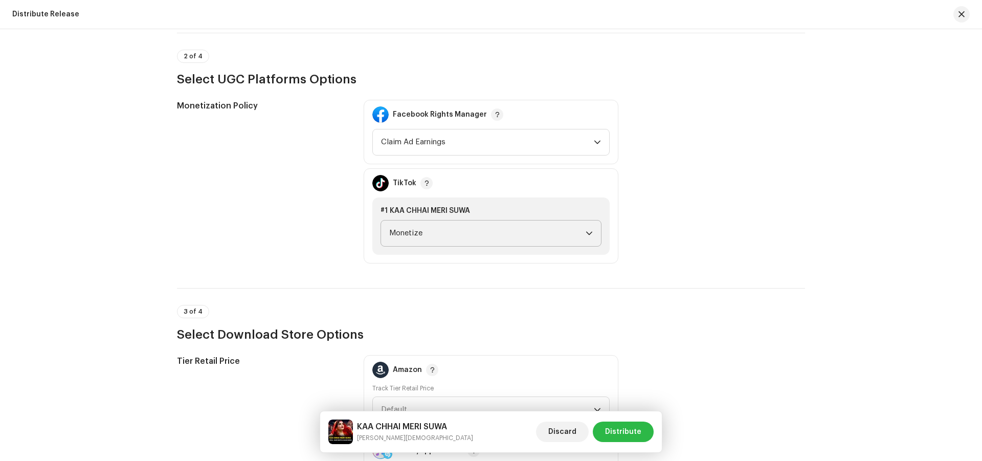
click at [627, 426] on span "Distribute" at bounding box center [623, 431] width 36 height 20
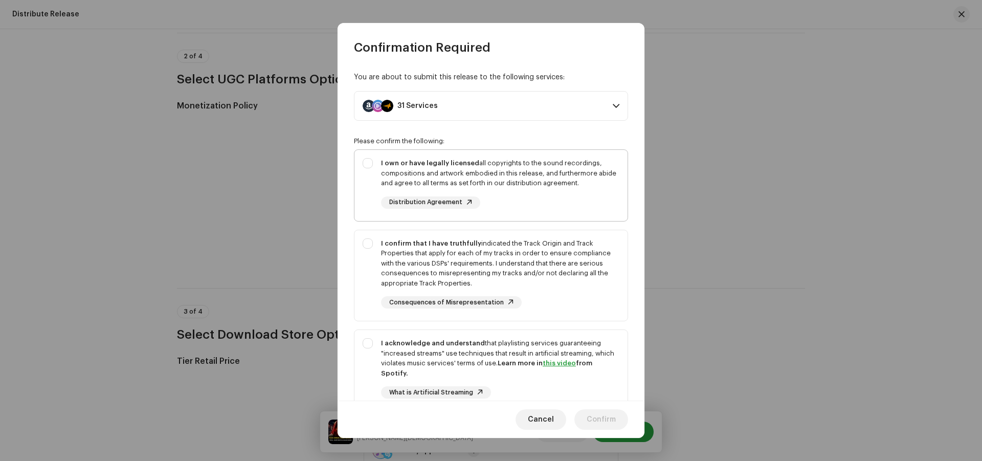
click at [374, 163] on div "I own or have legally licensed all copyrights to the sound recordings, composit…" at bounding box center [490, 183] width 273 height 67
checkbox input "true"
click at [368, 242] on div "I confirm that I have truthfully indicated the Track Origin and Track Propertie…" at bounding box center [490, 273] width 273 height 87
checkbox input "true"
click at [370, 342] on div "I acknowledge and understand that playlisting services guaranteeing "increased …" at bounding box center [490, 376] width 273 height 93
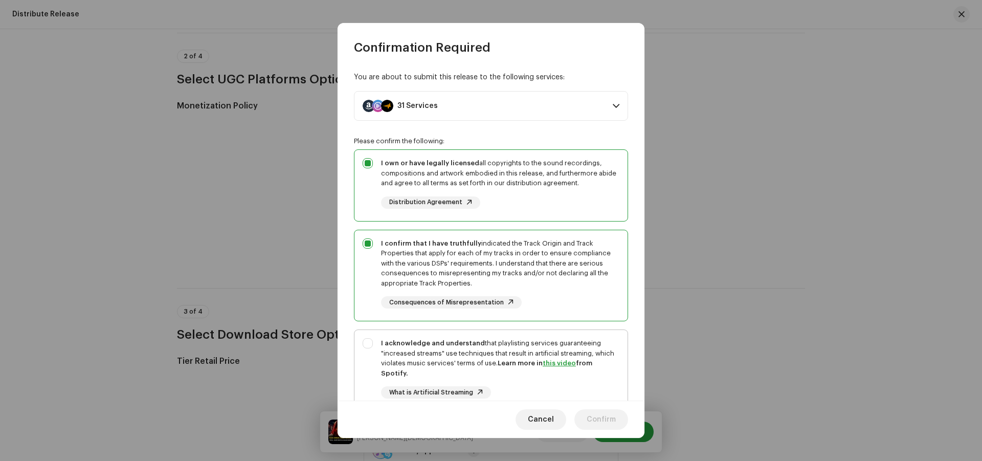
checkbox input "true"
click at [594, 416] on span "Confirm" at bounding box center [600, 419] width 29 height 20
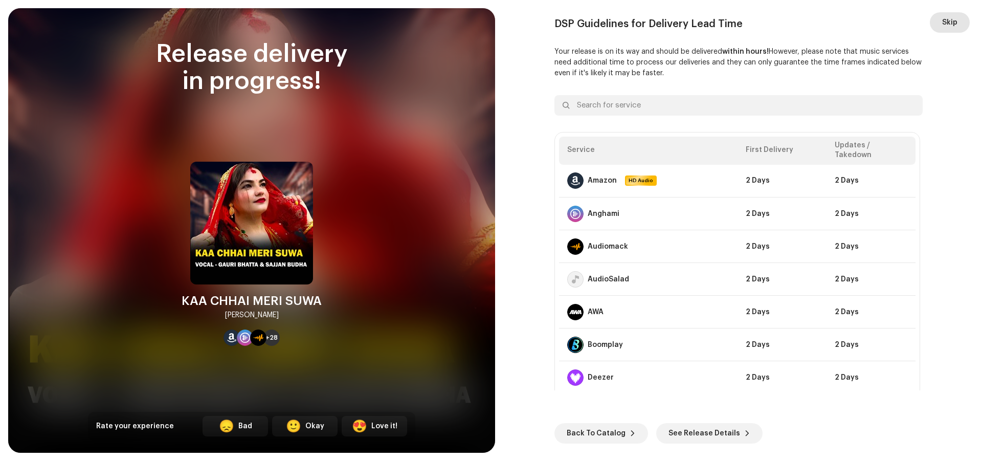
click at [949, 24] on span "Skip" at bounding box center [949, 22] width 15 height 20
